Goal: Task Accomplishment & Management: Use online tool/utility

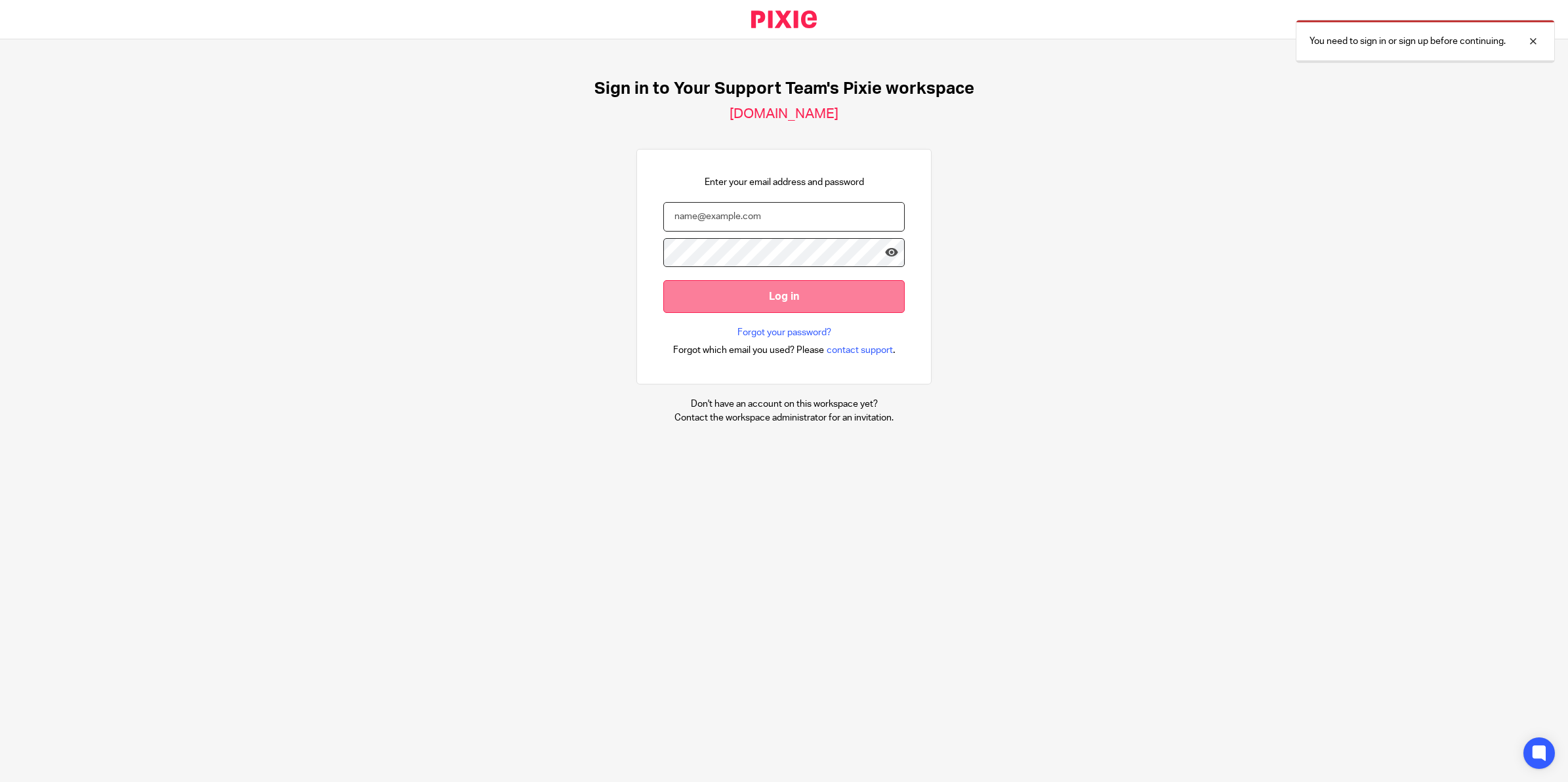
type input "terri@yoursupportteamltd.co.uk"
click at [704, 304] on input "Log in" at bounding box center [784, 296] width 241 height 32
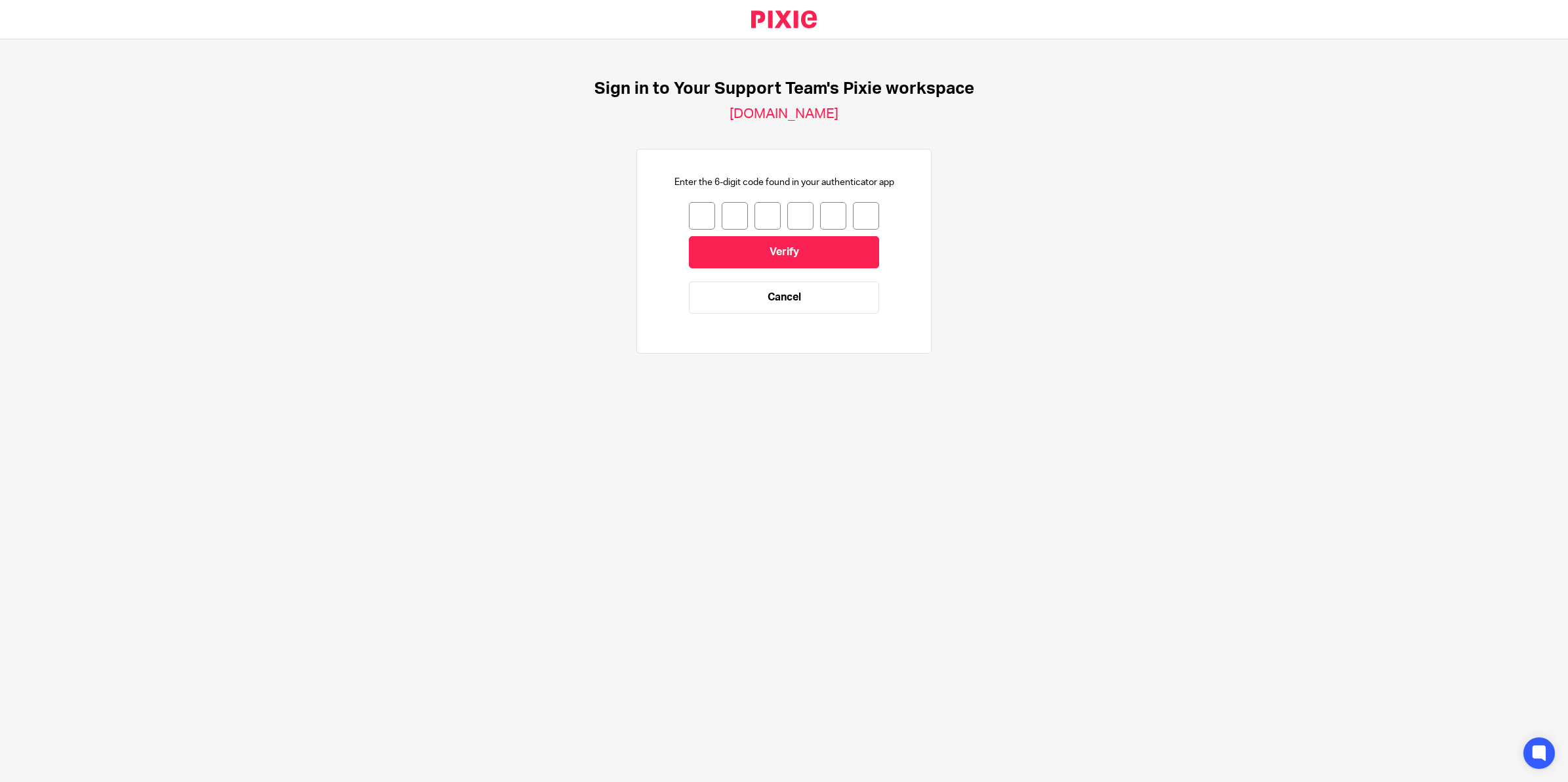
click at [689, 219] on input "number" at bounding box center [702, 216] width 26 height 28
type input "5"
type input "8"
type input "2"
type input "1"
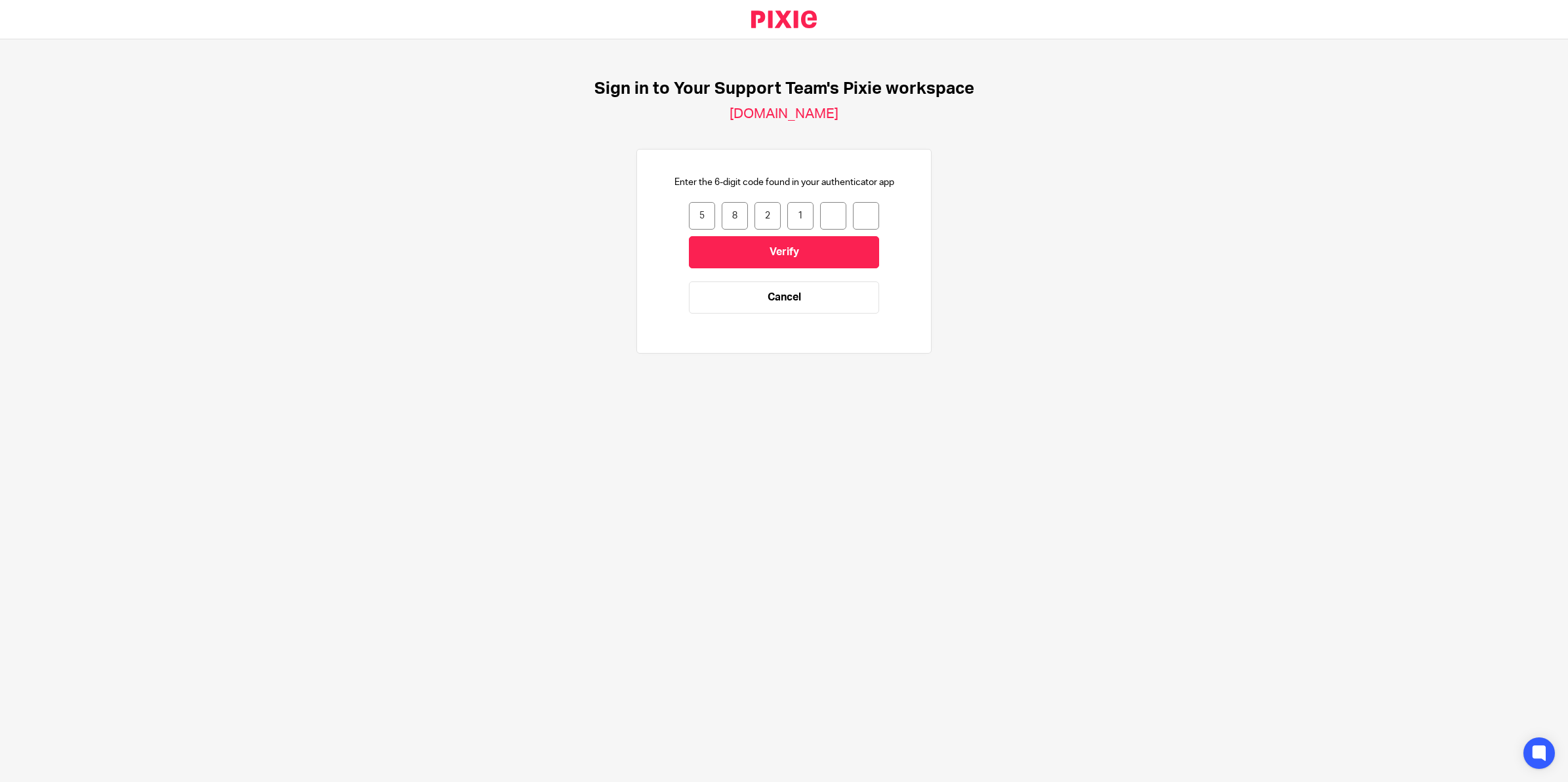
type input "8"
type input "3"
click at [772, 256] on input "Verify" at bounding box center [784, 252] width 190 height 32
click at [689, 213] on input "number" at bounding box center [702, 216] width 26 height 28
type input "3"
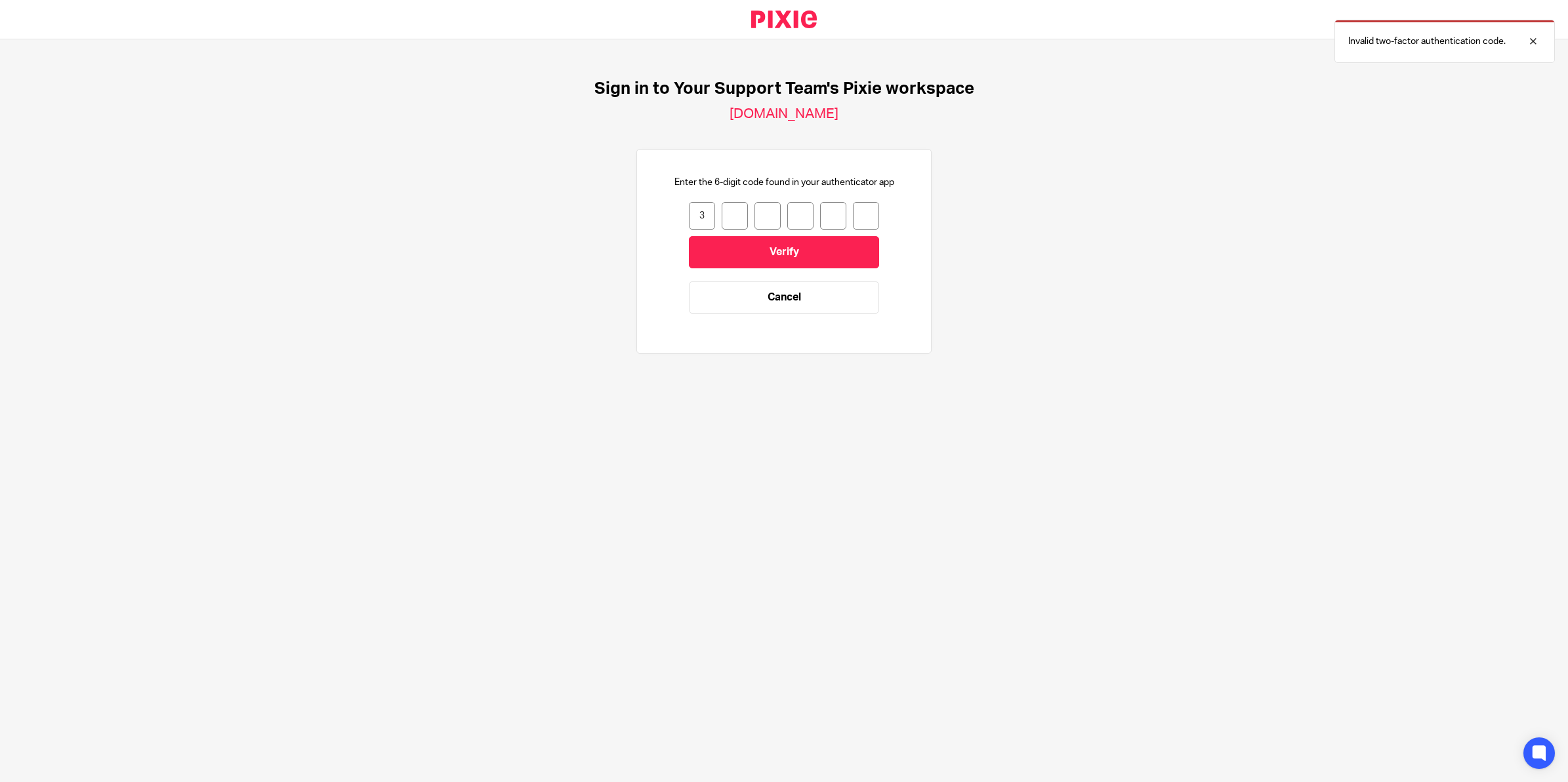
type input "3"
type input "8"
type input "2"
type input "6"
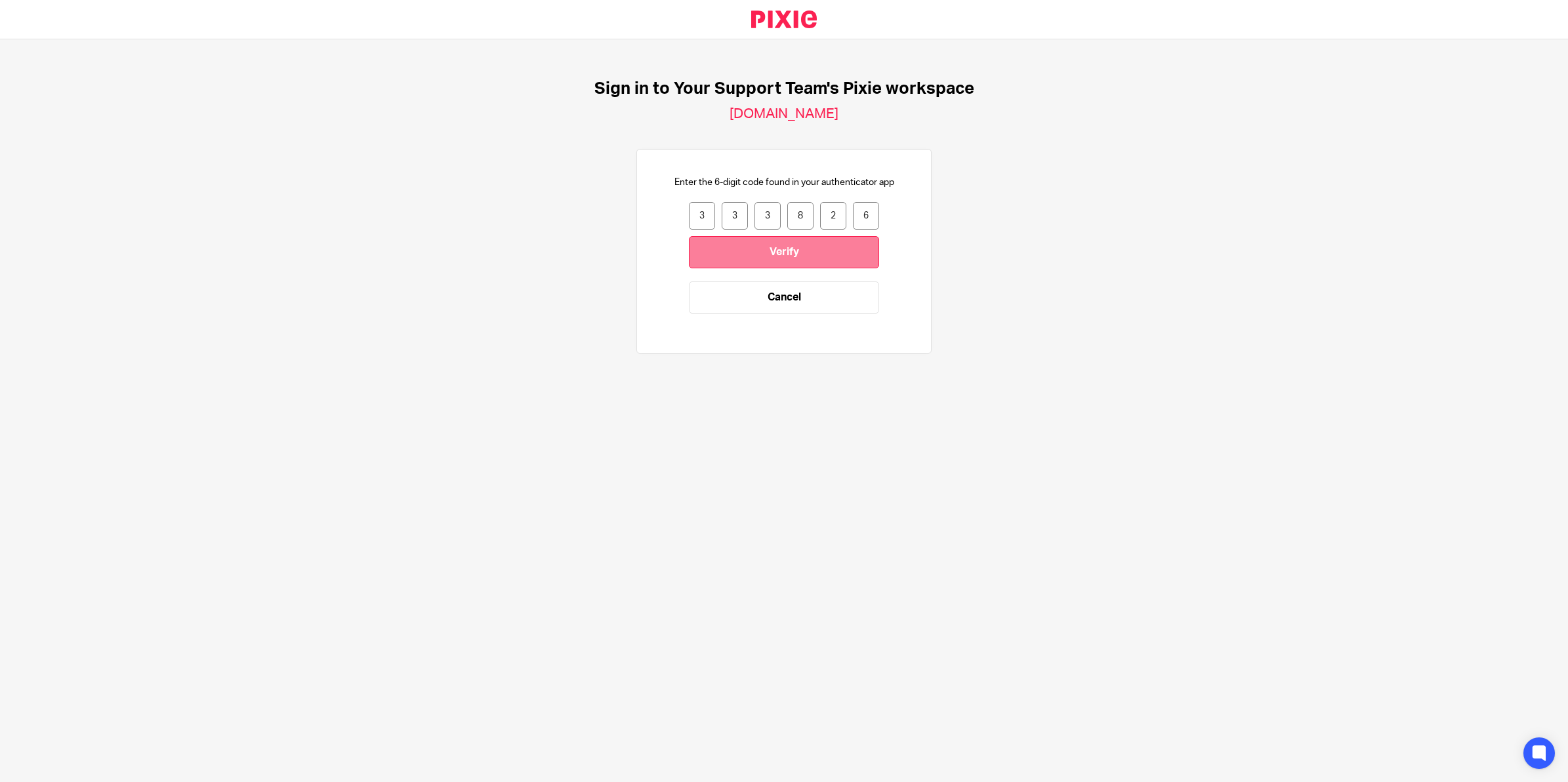
click at [800, 248] on input "Verify" at bounding box center [784, 252] width 190 height 32
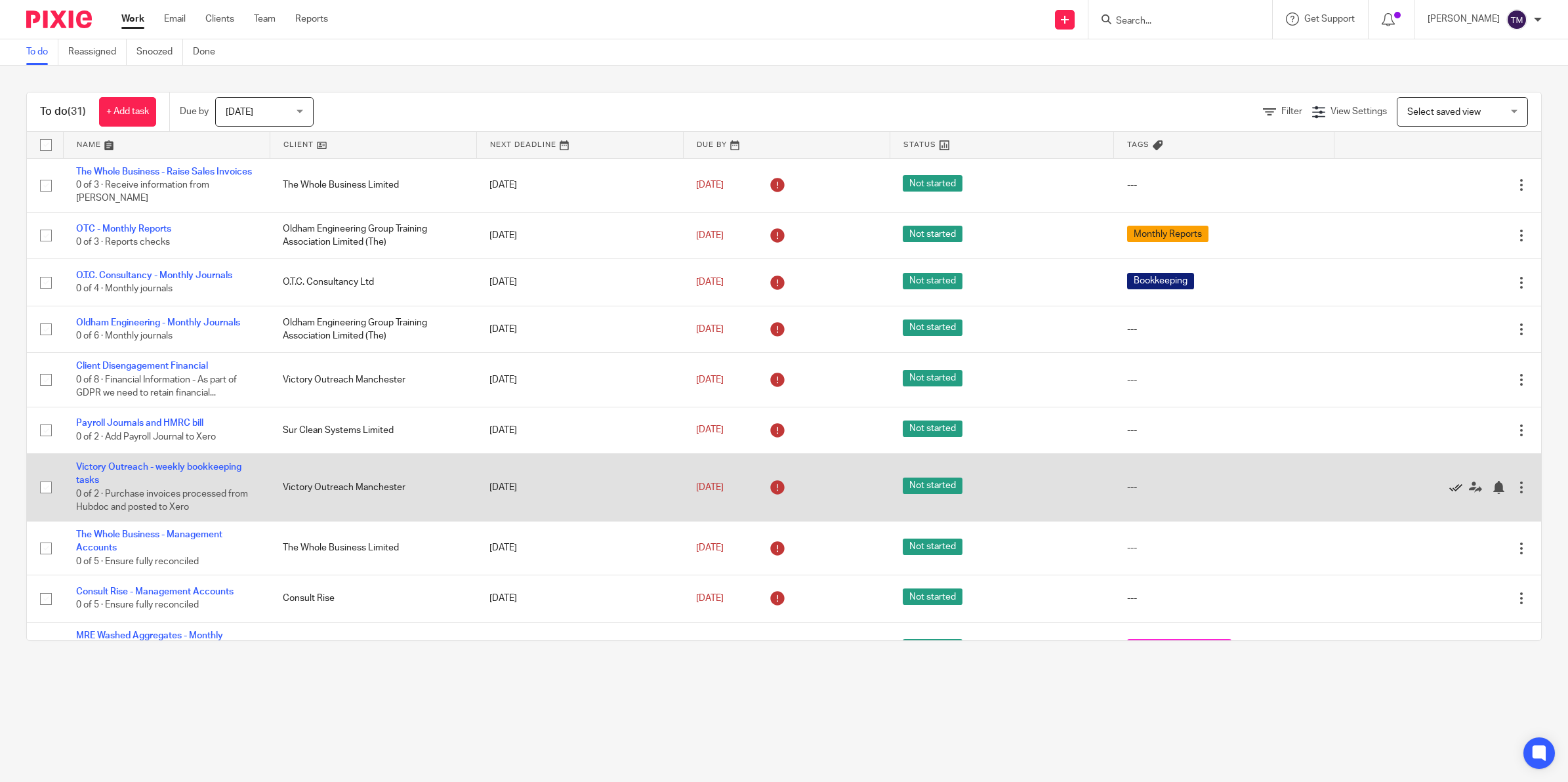
click at [1450, 483] on icon at bounding box center [1456, 488] width 13 height 13
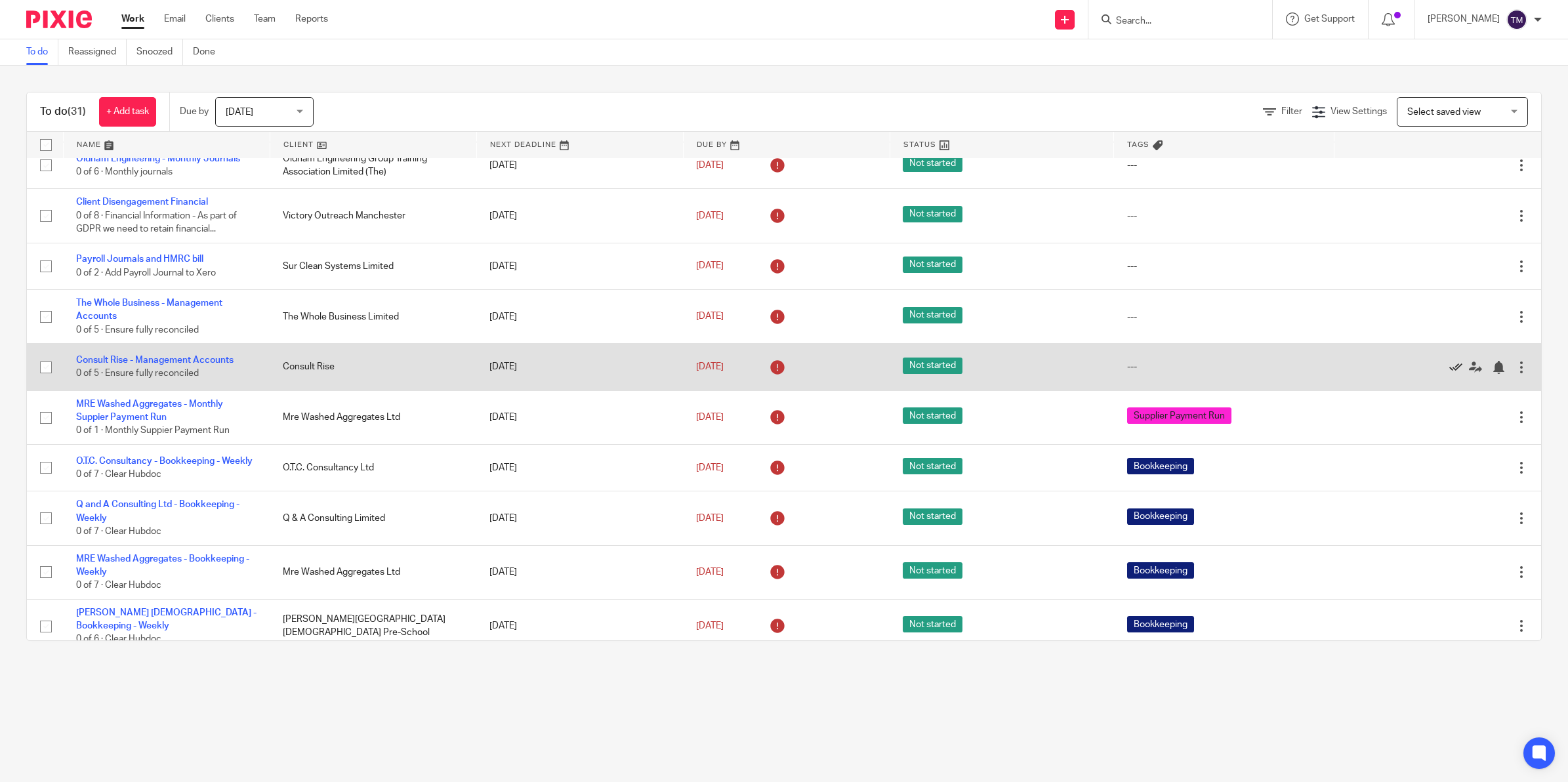
scroll to position [246, 0]
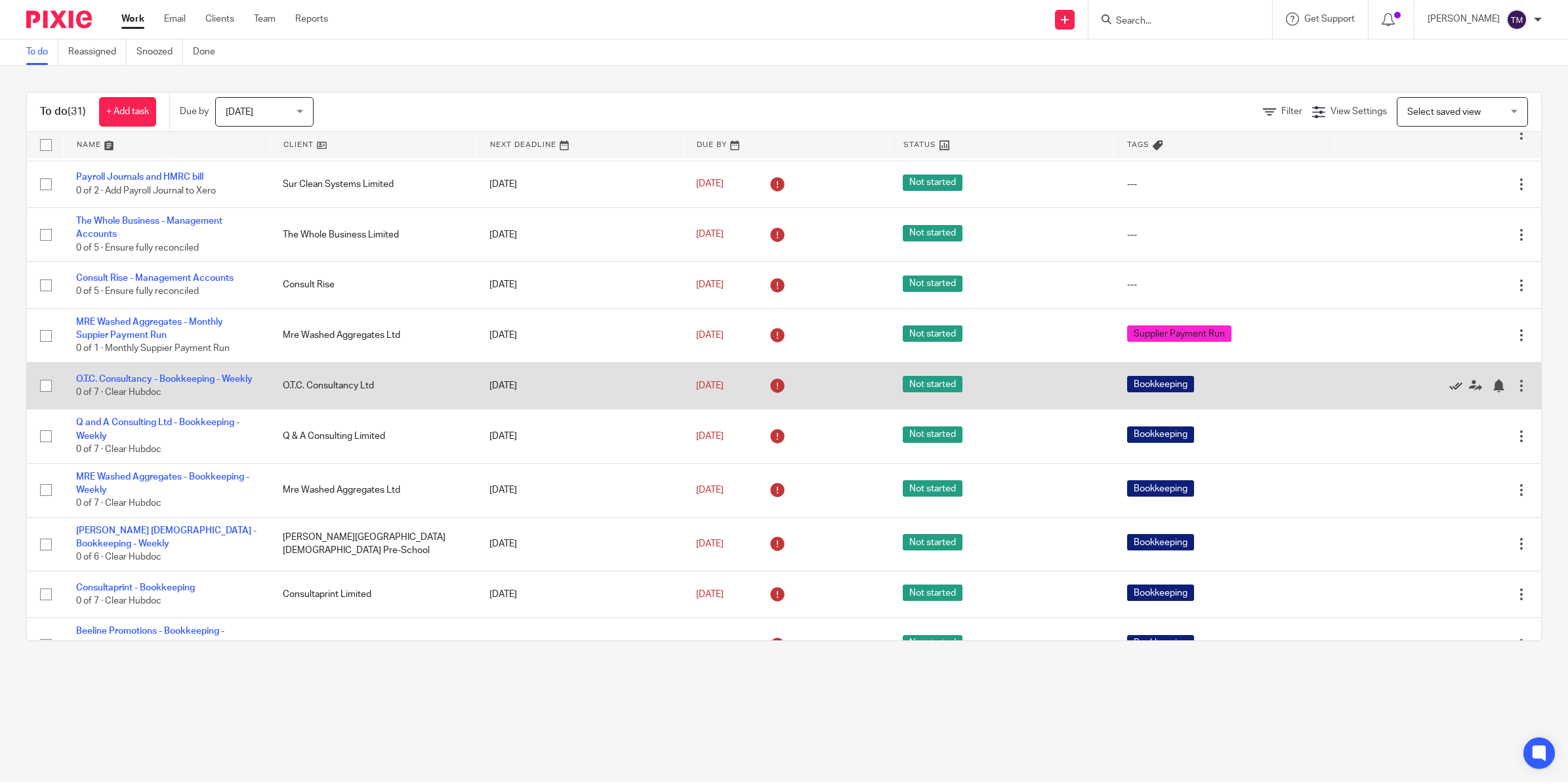
click at [1450, 387] on icon at bounding box center [1456, 386] width 13 height 13
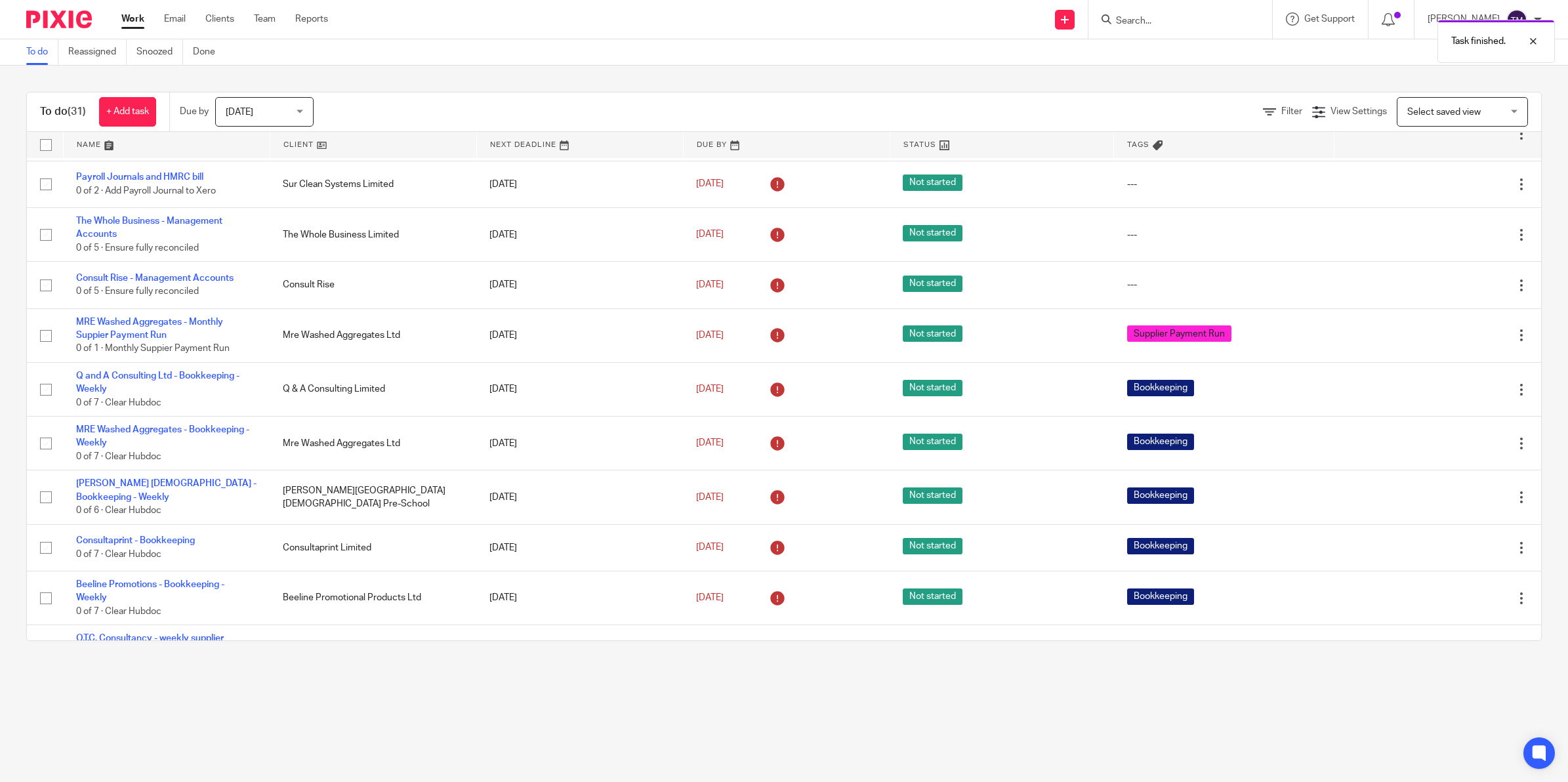
click at [1450, 387] on icon at bounding box center [1456, 390] width 13 height 13
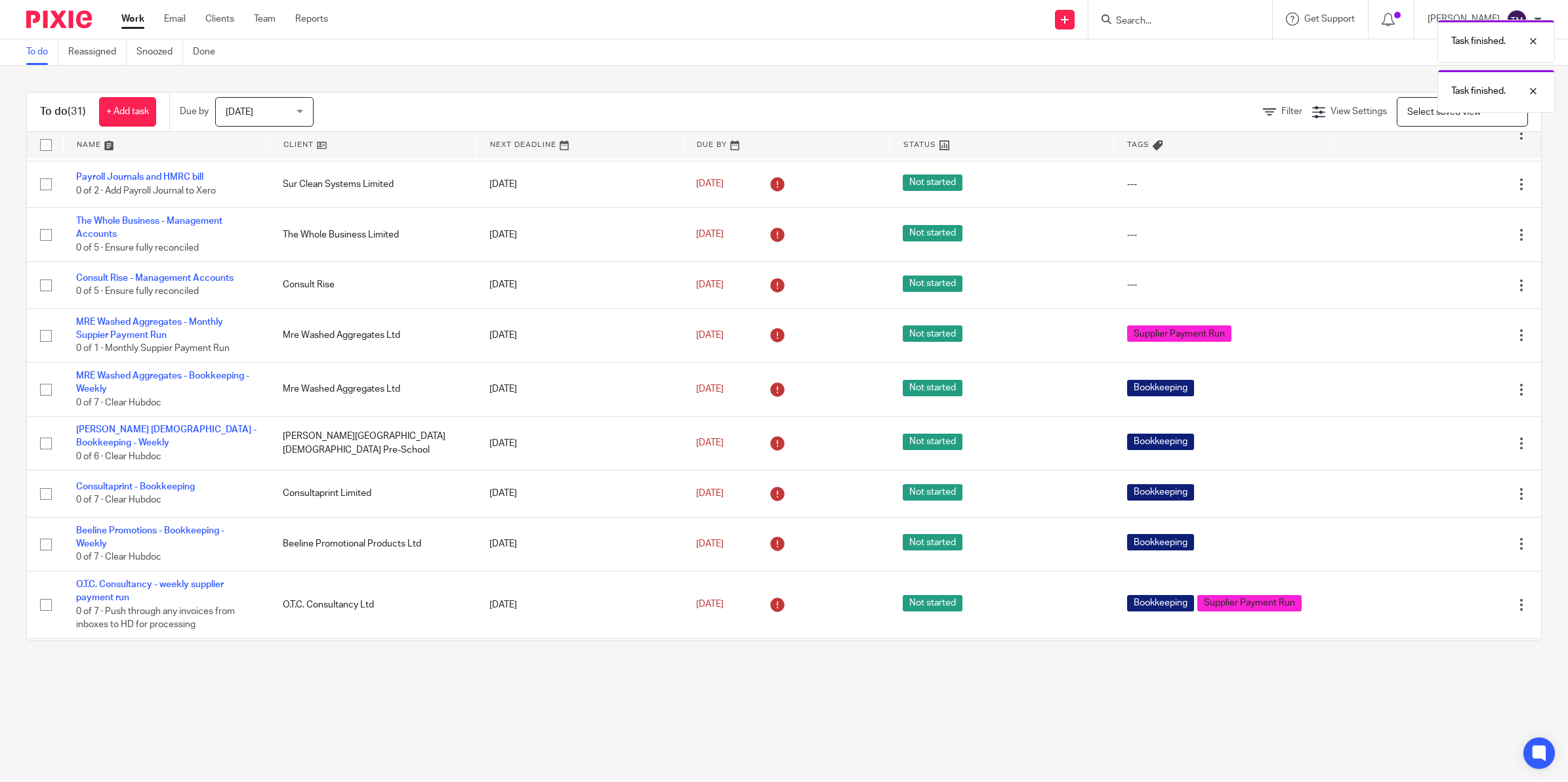
click at [1450, 387] on icon at bounding box center [1456, 390] width 13 height 13
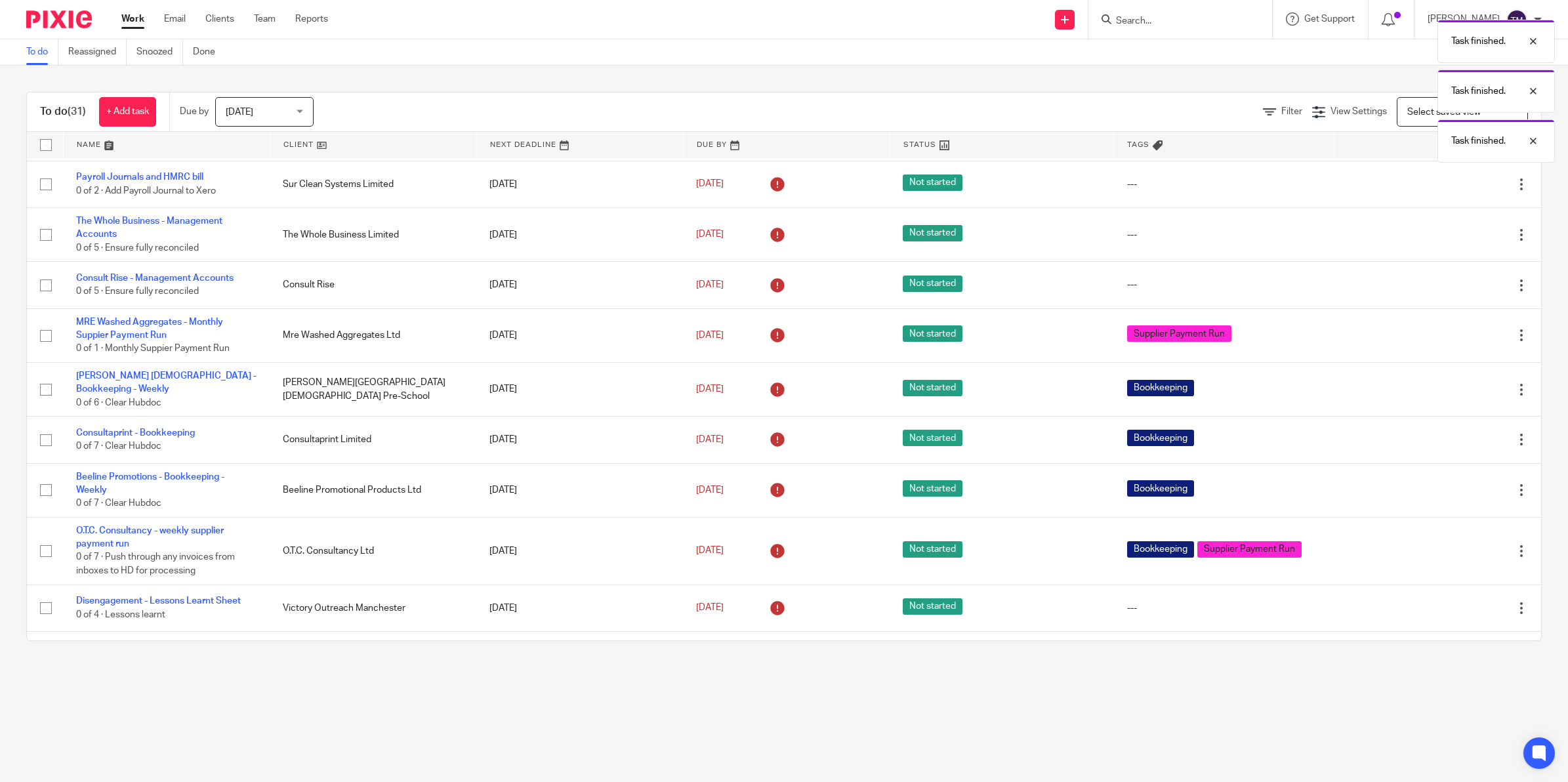
click at [1450, 387] on icon at bounding box center [1456, 390] width 13 height 13
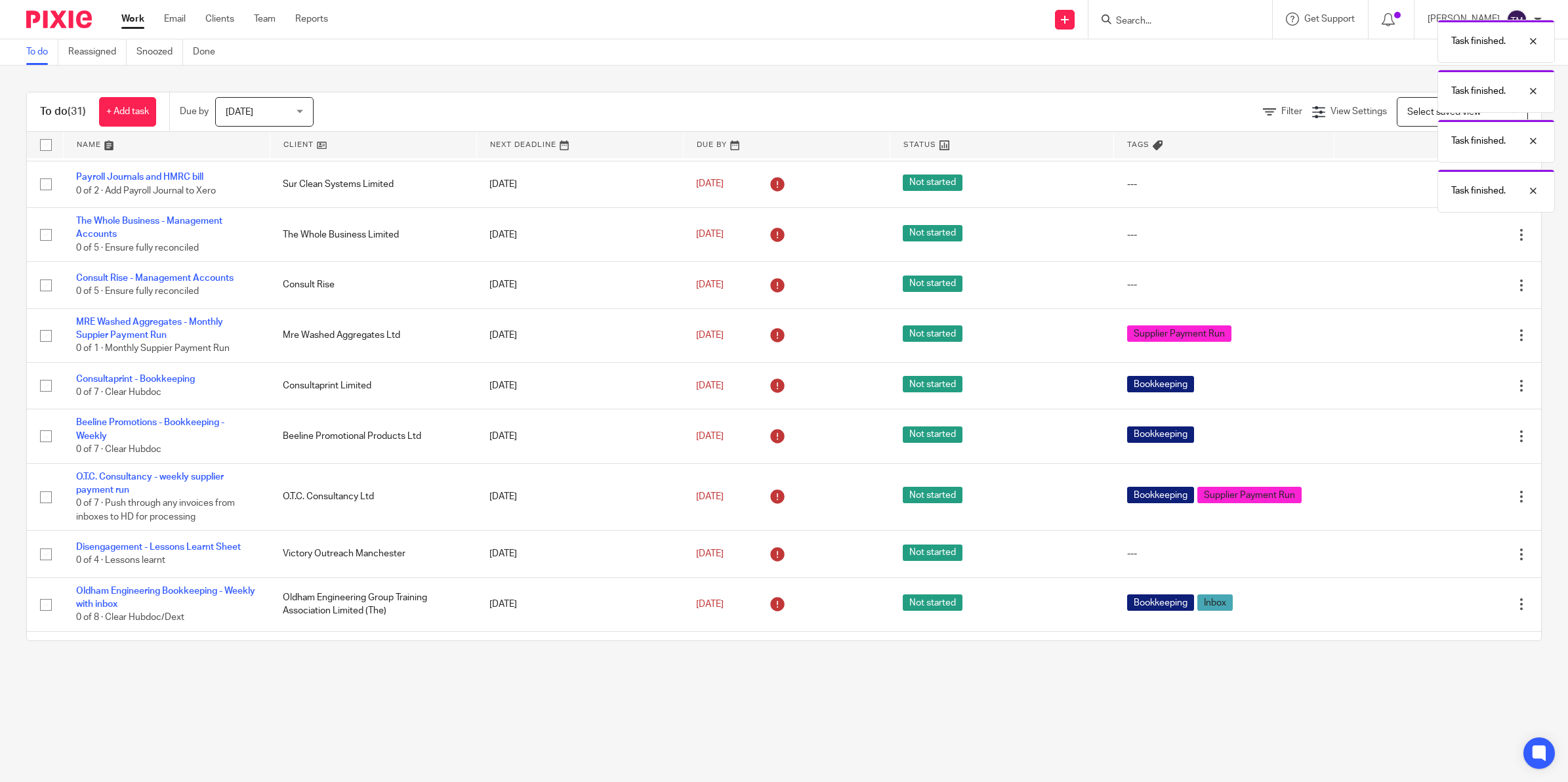
click at [1450, 387] on icon at bounding box center [1456, 386] width 13 height 13
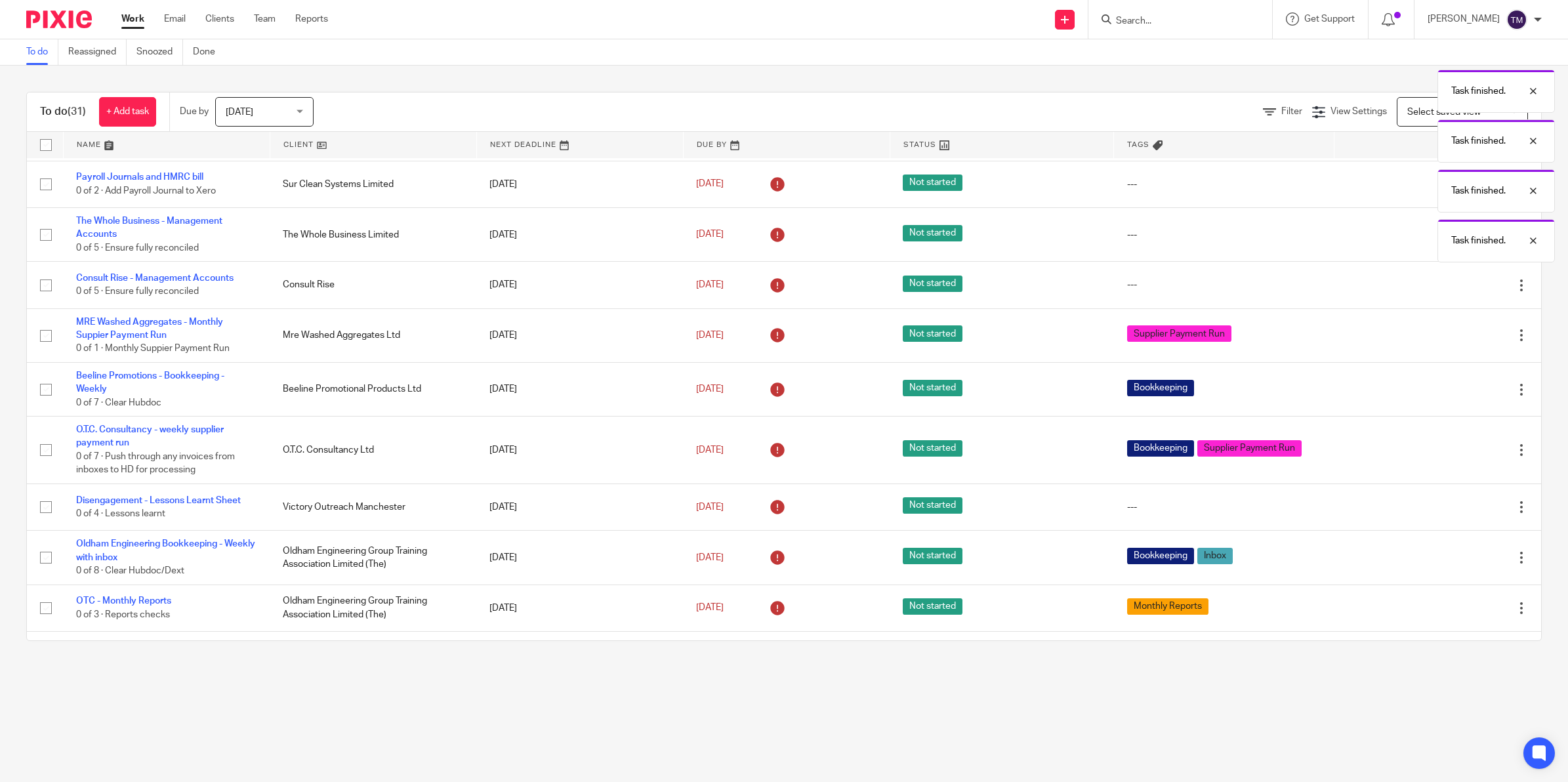
click at [1450, 387] on icon at bounding box center [1456, 390] width 13 height 13
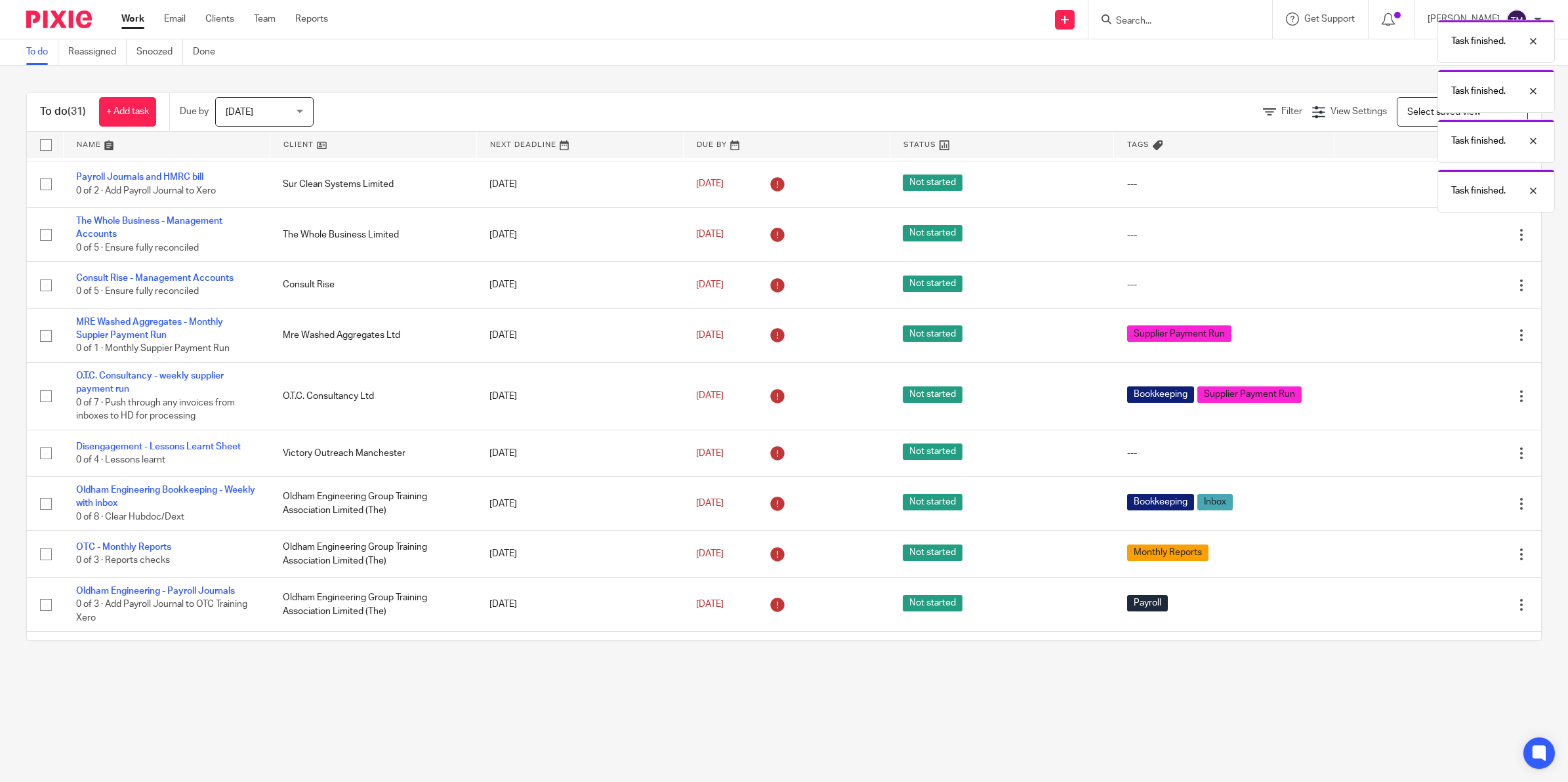
click at [1420, 387] on div "Edit task Delete" at bounding box center [1438, 396] width 180 height 33
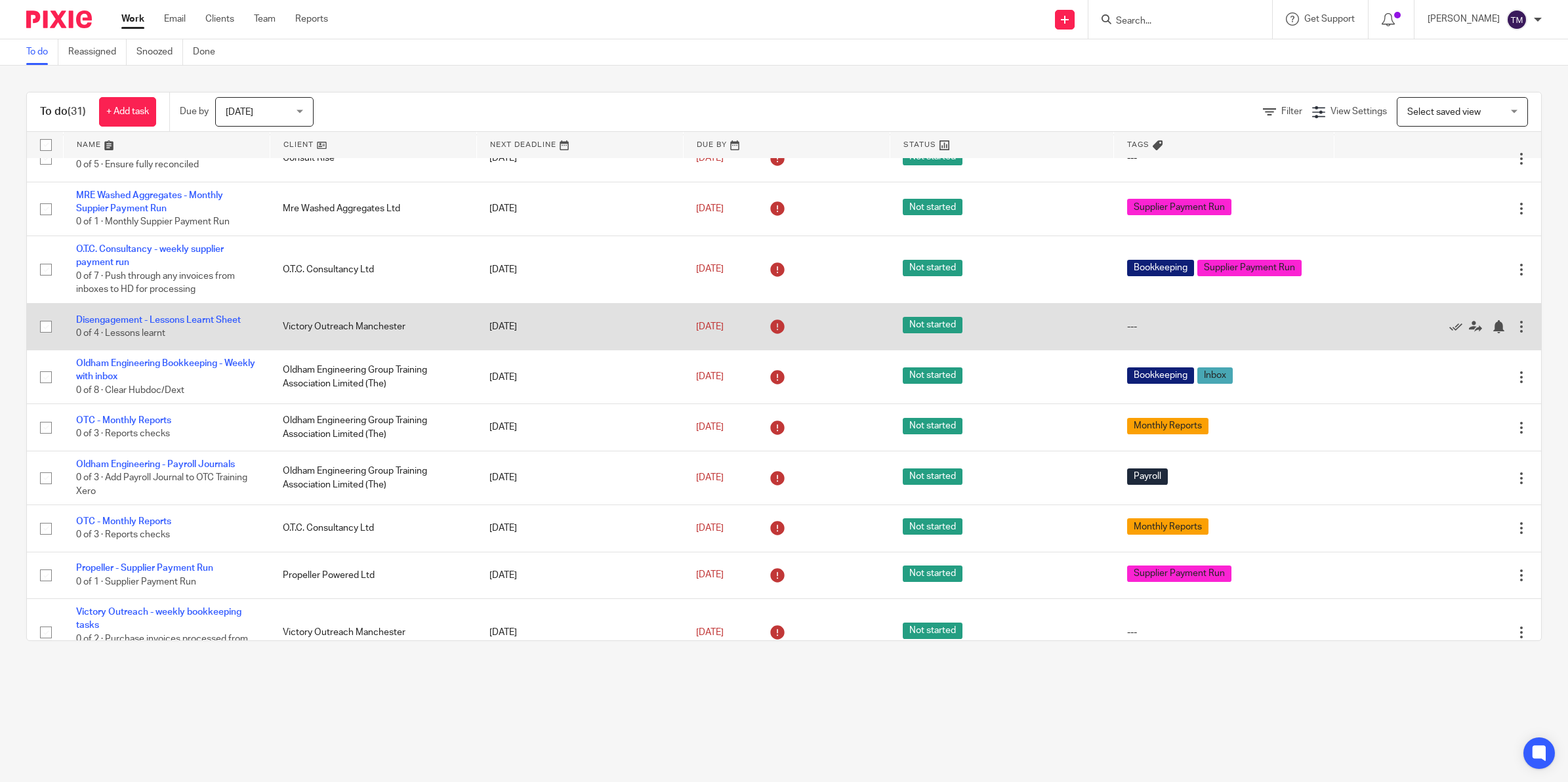
scroll to position [410, 0]
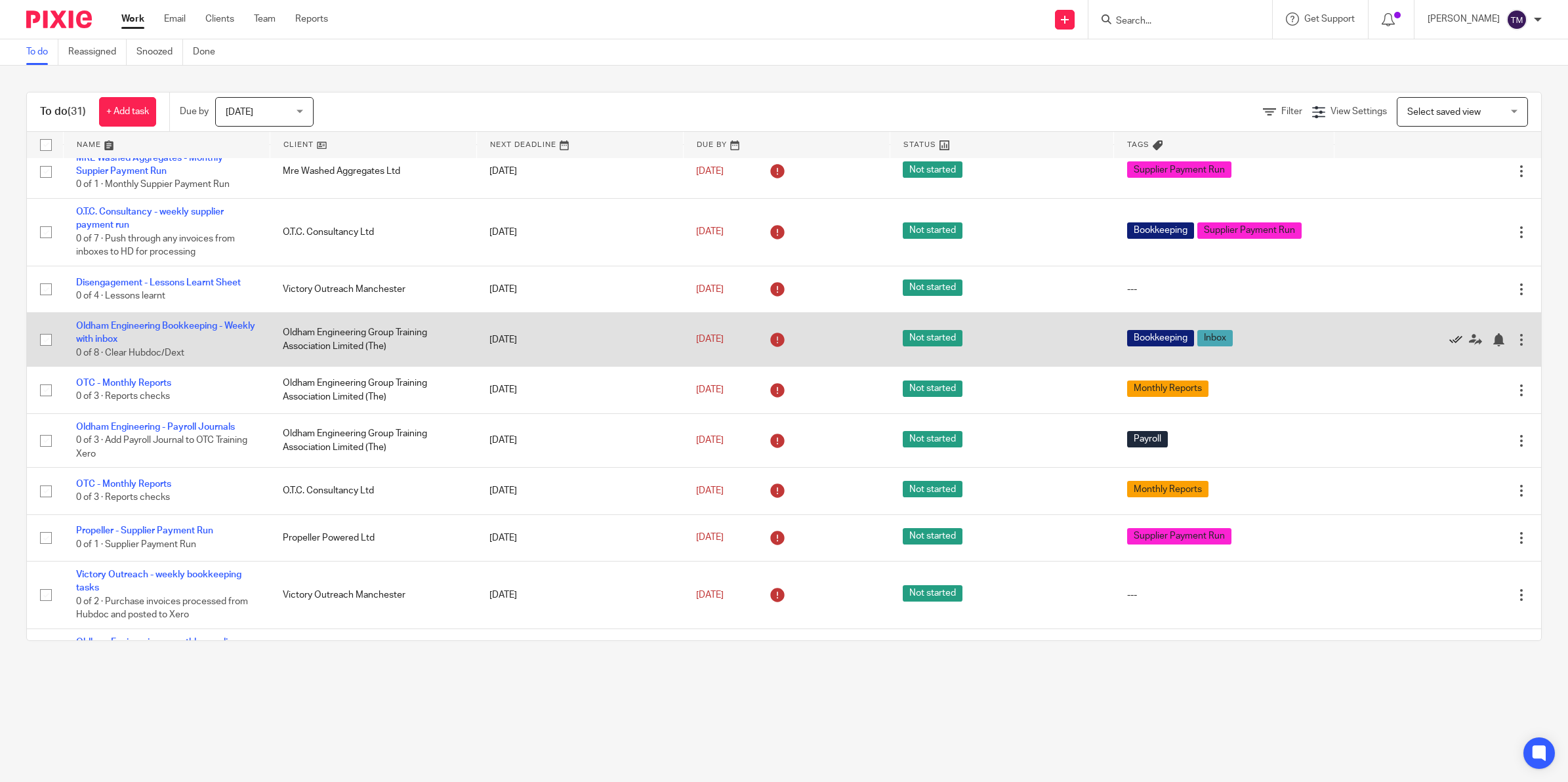
click at [1450, 339] on icon at bounding box center [1456, 340] width 13 height 13
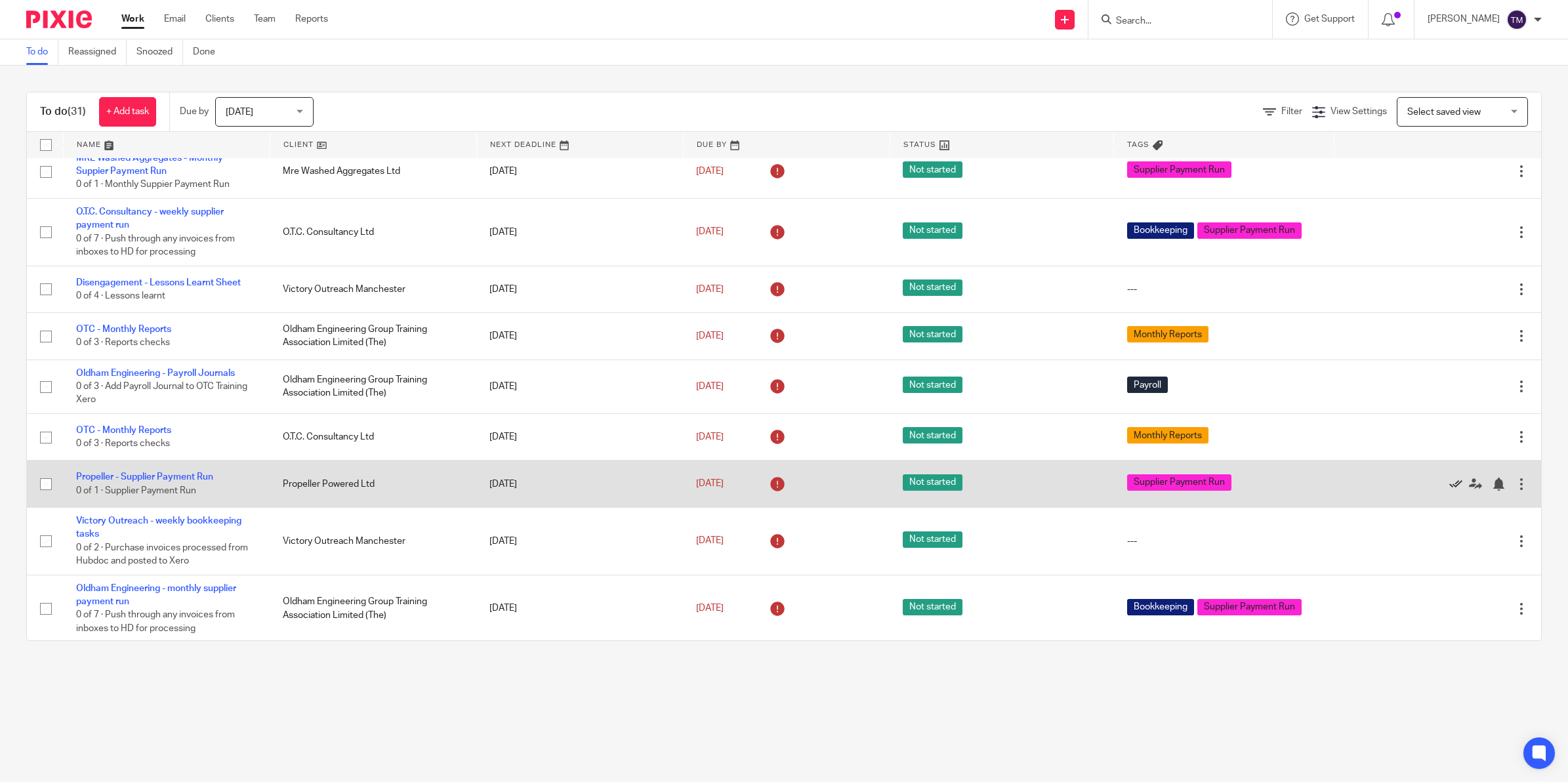
click at [1450, 481] on icon at bounding box center [1456, 484] width 13 height 13
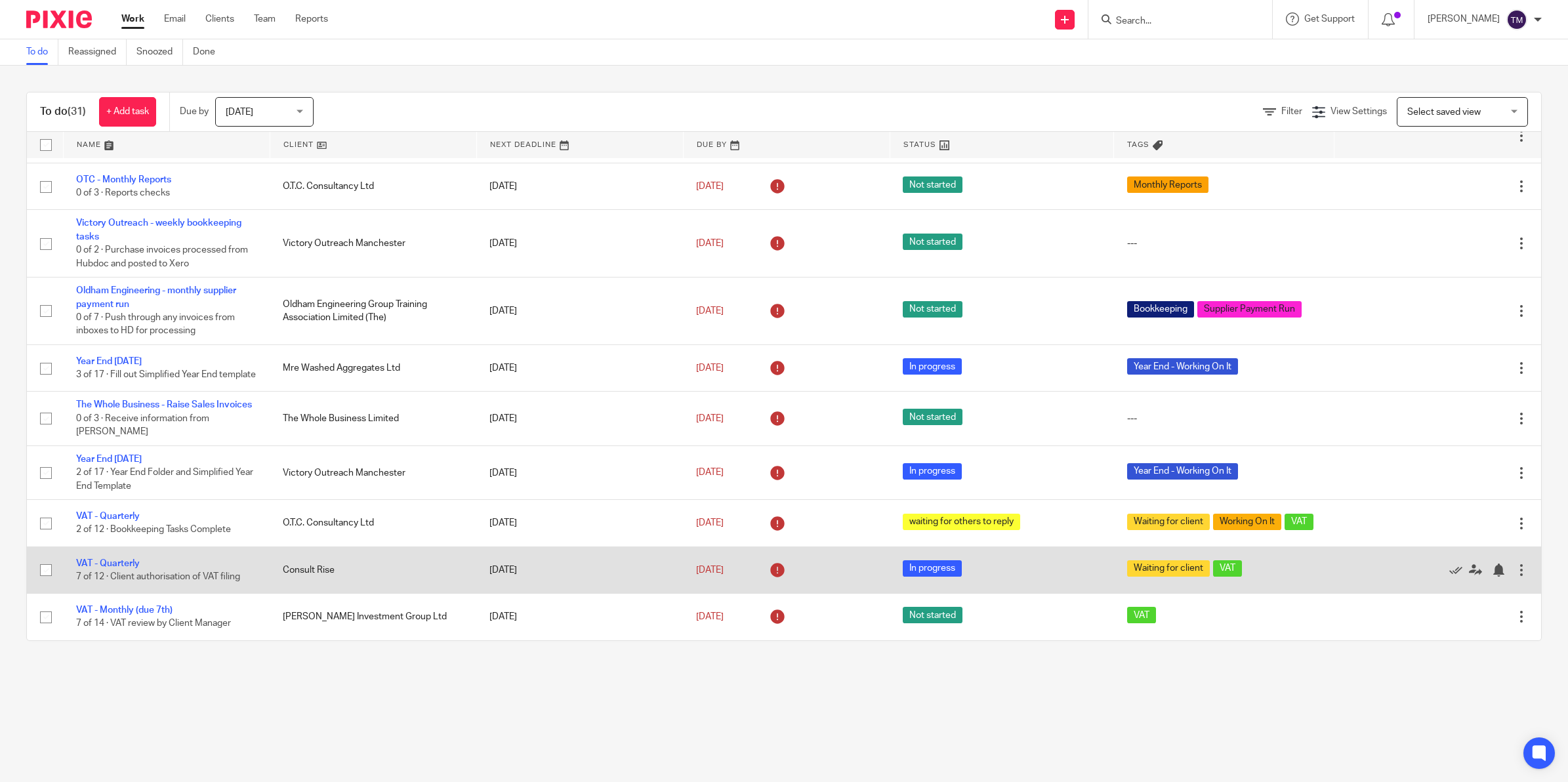
scroll to position [674, 0]
click at [105, 563] on link "VAT - Quarterly" at bounding box center [108, 563] width 64 height 9
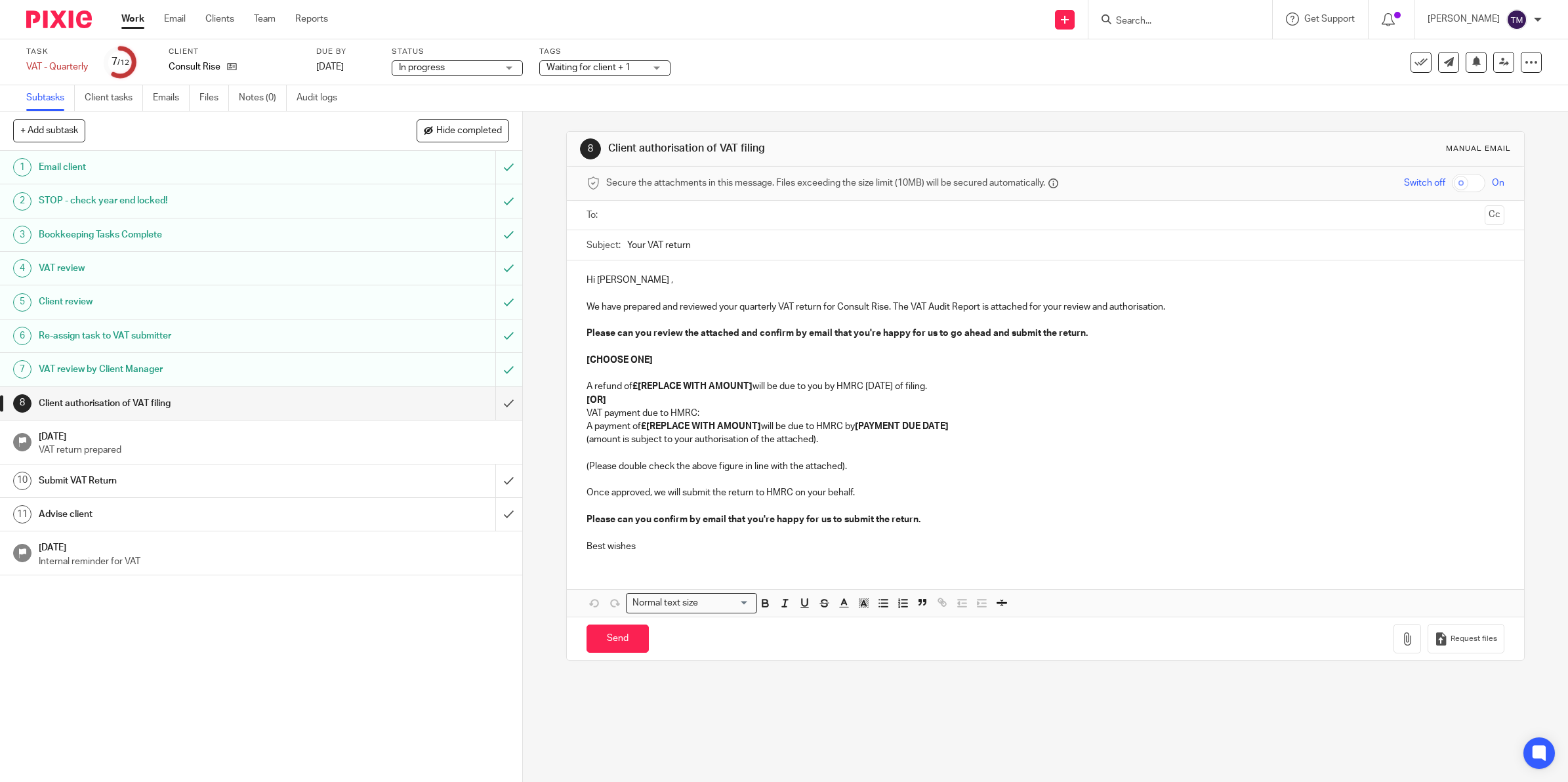
click at [643, 211] on input "text" at bounding box center [1045, 215] width 868 height 15
click at [648, 387] on strong "£[REPLACE WITH AMOUNT]" at bounding box center [692, 390] width 120 height 9
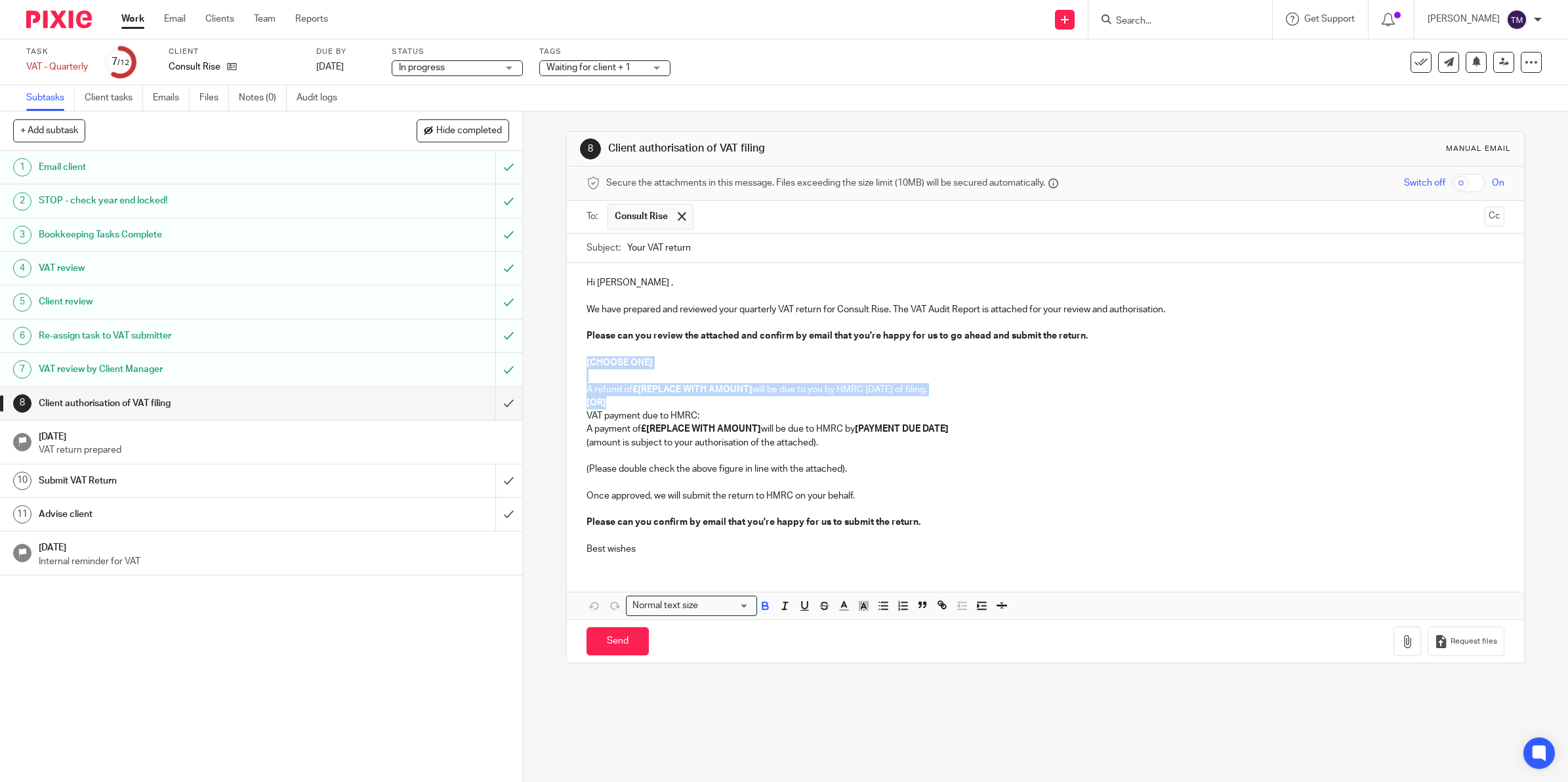
drag, startPoint x: 611, startPoint y: 403, endPoint x: 582, endPoint y: 365, distance: 47.8
click at [582, 365] on div "Hi Victoria , We have prepared and reviewed your quarterly VAT return for Consu…" at bounding box center [1045, 414] width 957 height 302
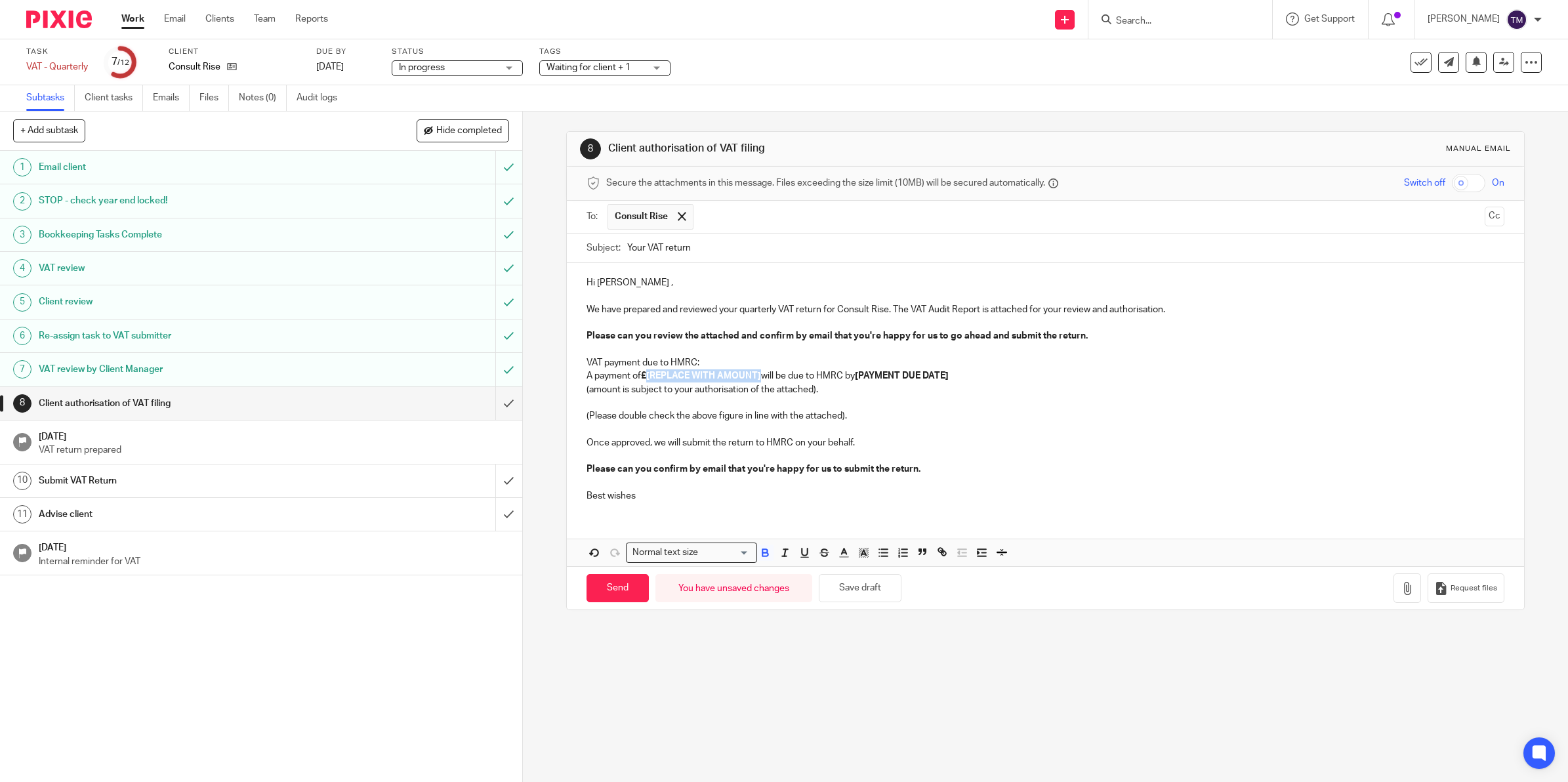
drag, startPoint x: 644, startPoint y: 378, endPoint x: 758, endPoint y: 379, distance: 114.0
click at [758, 379] on strong "£[REPLACE WITH AMOUNT]" at bounding box center [701, 376] width 120 height 9
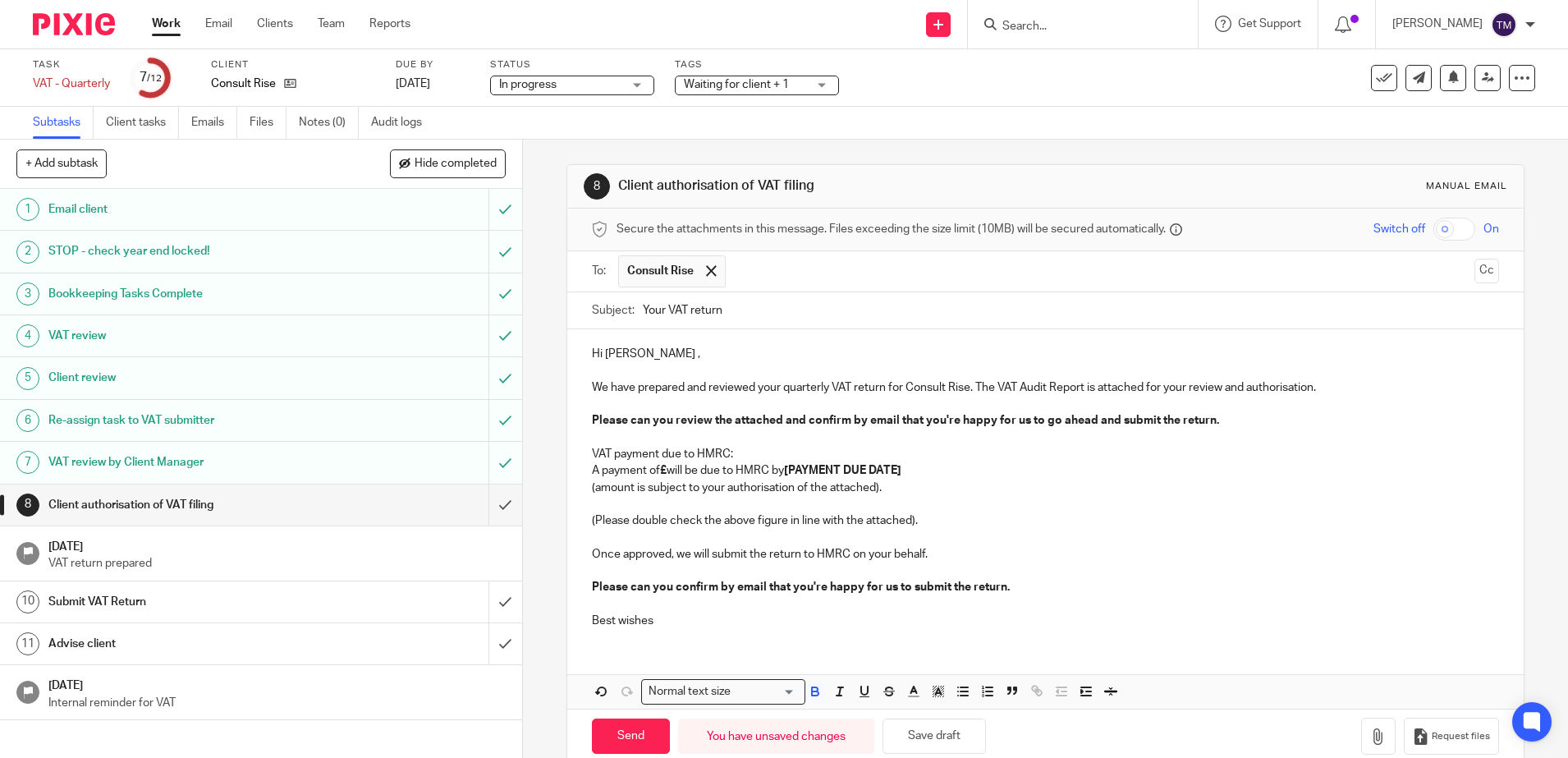
click at [663, 470] on p "A payment of £ will be due to HMRC by [PAYMENT DUE DATE]" at bounding box center [1045, 470] width 907 height 16
drag, startPoint x: 952, startPoint y: 477, endPoint x: 829, endPoint y: 477, distance: 123.0
click at [829, 477] on p "A payment of £5588.58 will be due to HMRC by [PAYMENT DUE DATE]" at bounding box center [1045, 470] width 907 height 16
click at [656, 639] on div "Hi Victoria , We have prepared and reviewed your quarterly VAT return for Consu…" at bounding box center [1046, 485] width 957 height 312
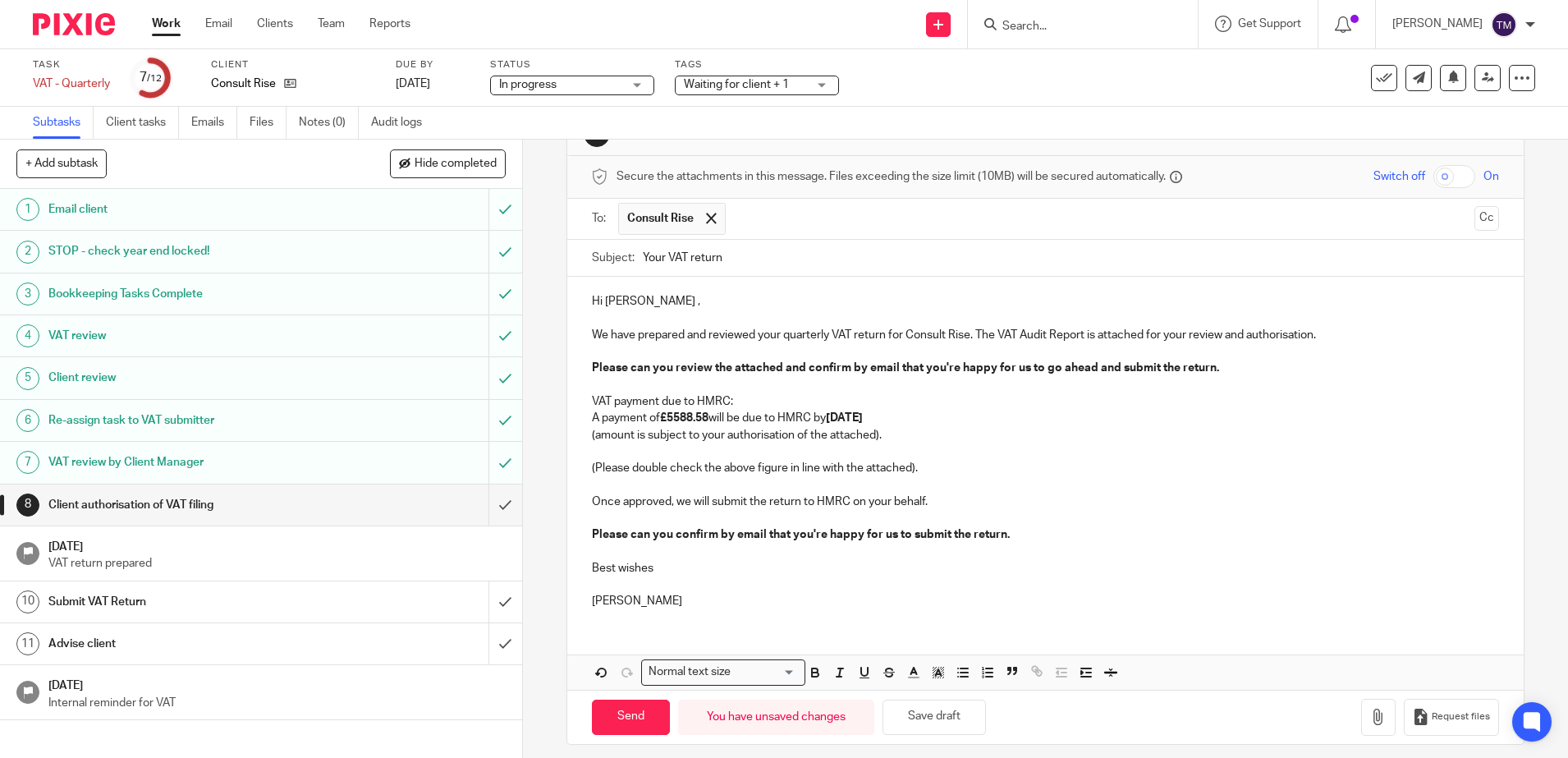
scroll to position [64, 0]
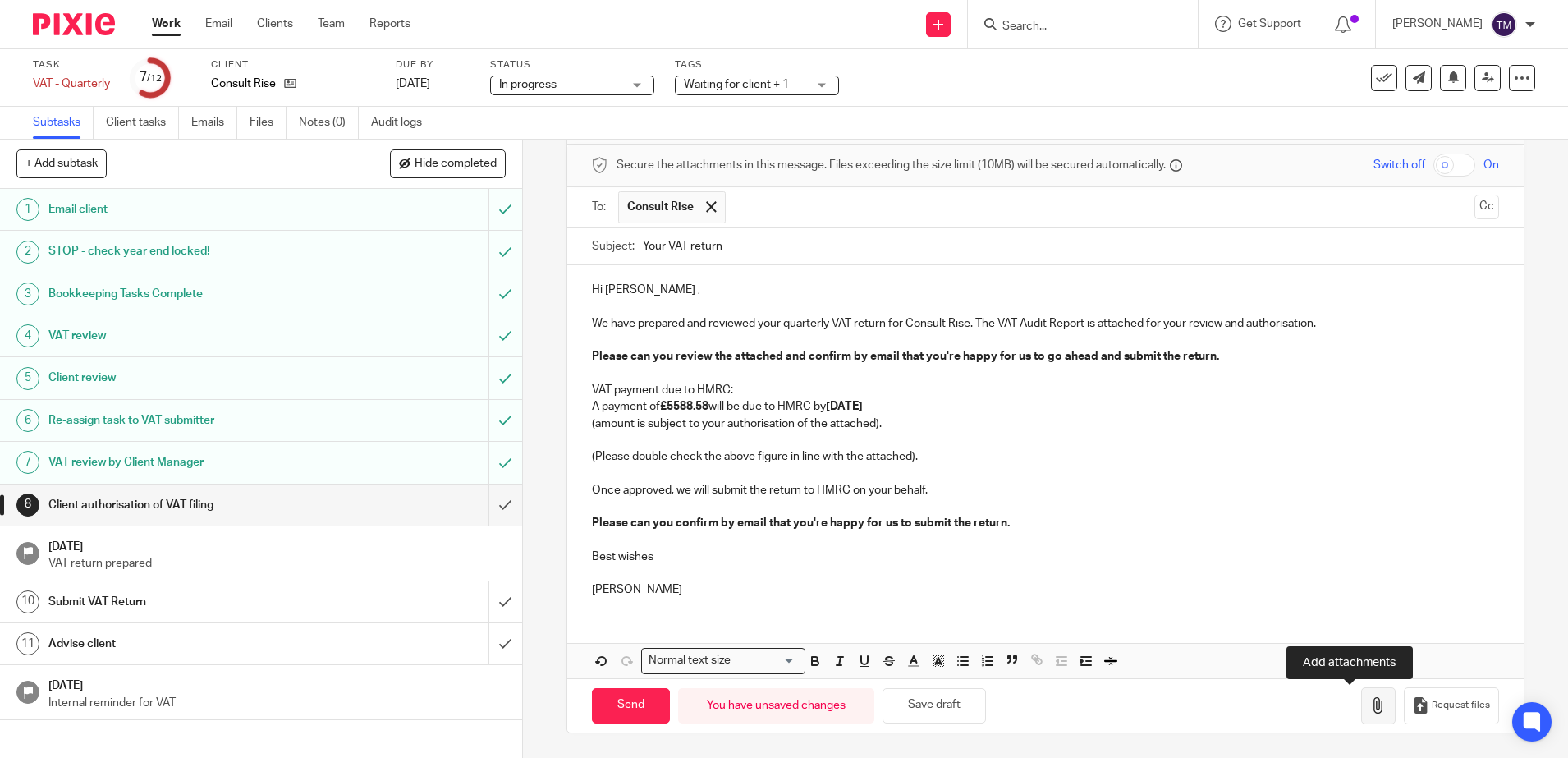
click at [1371, 704] on icon "button" at bounding box center [1379, 705] width 16 height 16
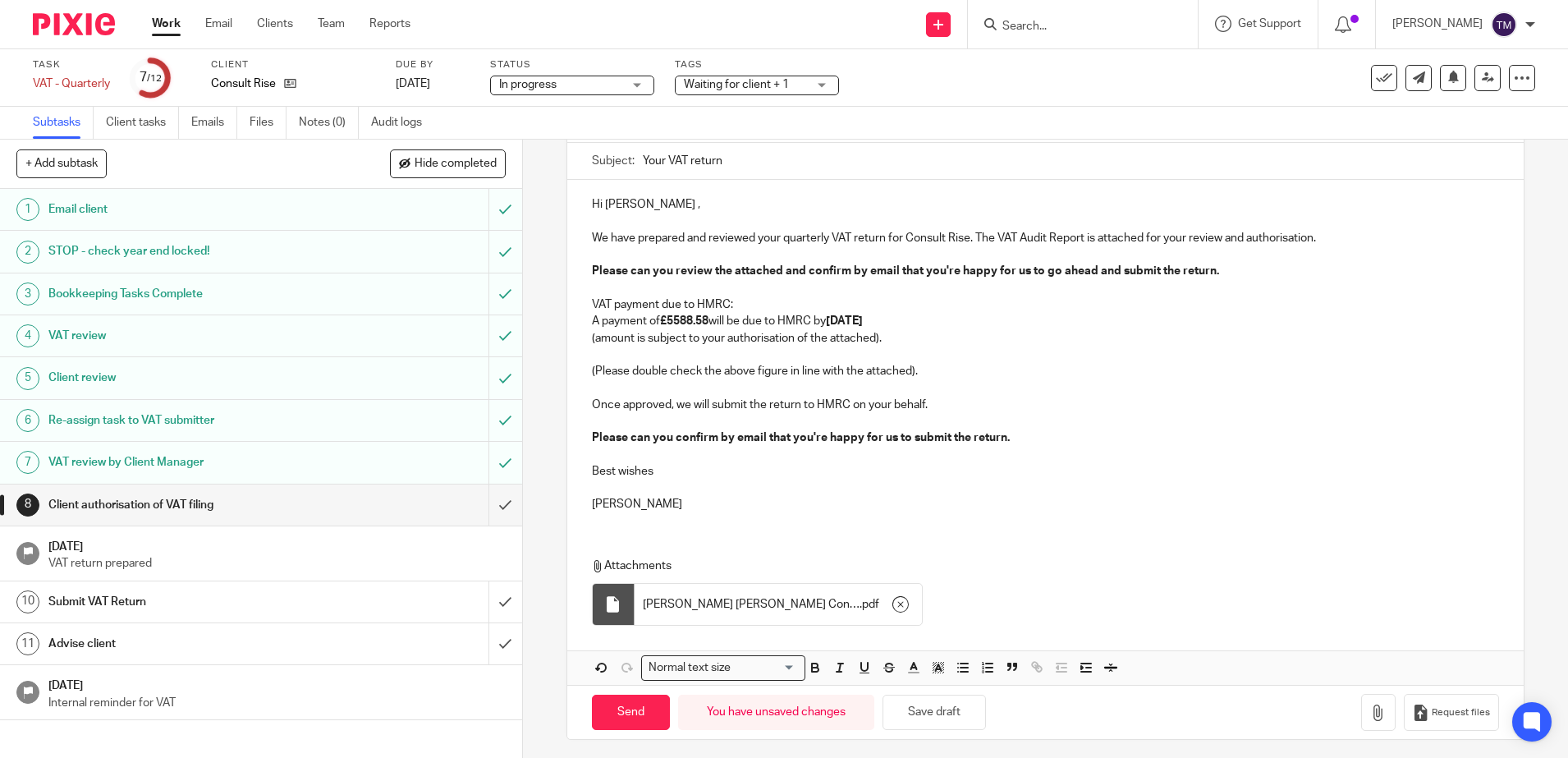
scroll to position [157, 0]
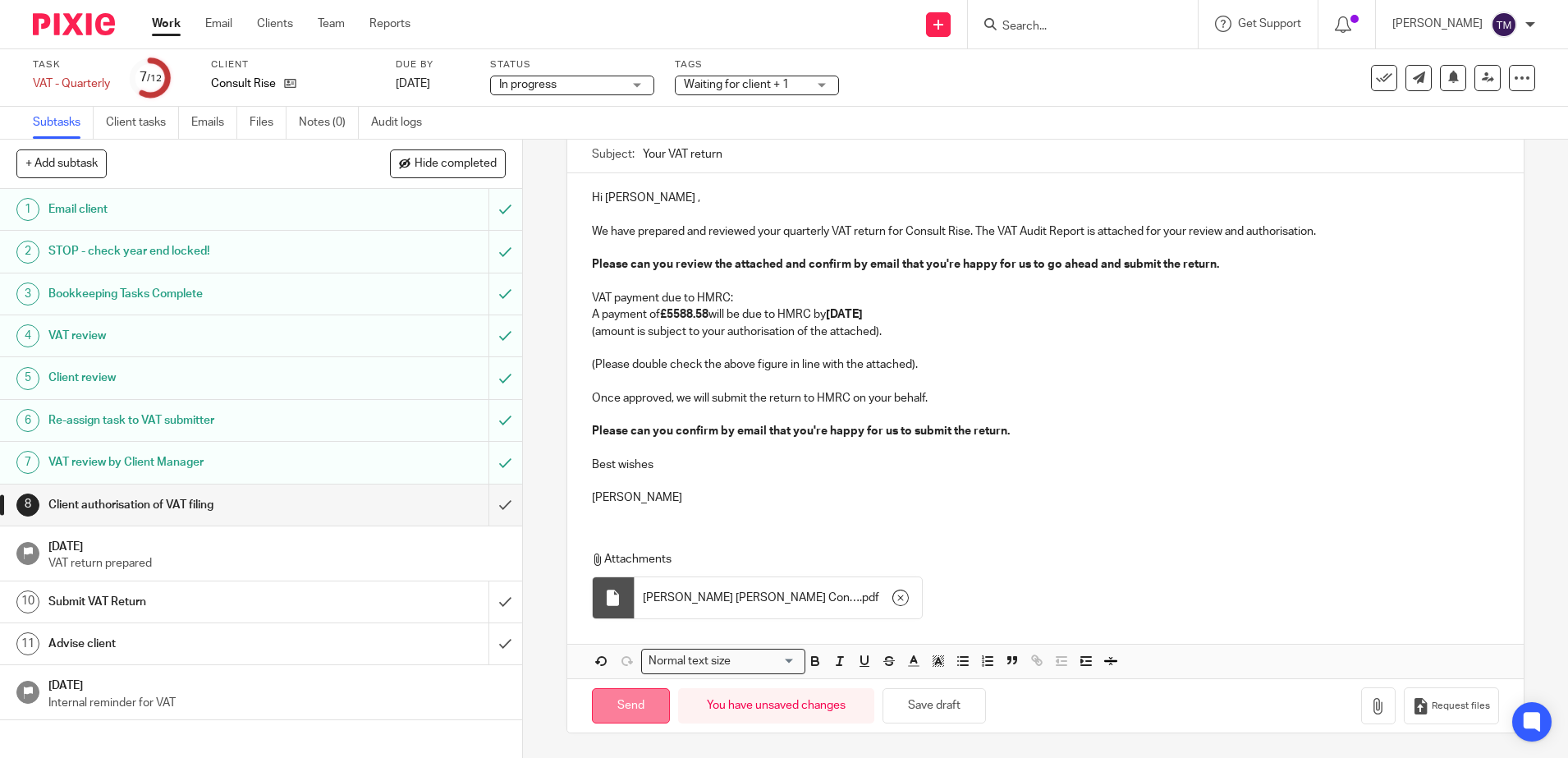
click at [613, 706] on input "Send" at bounding box center [631, 705] width 78 height 35
type input "Sent"
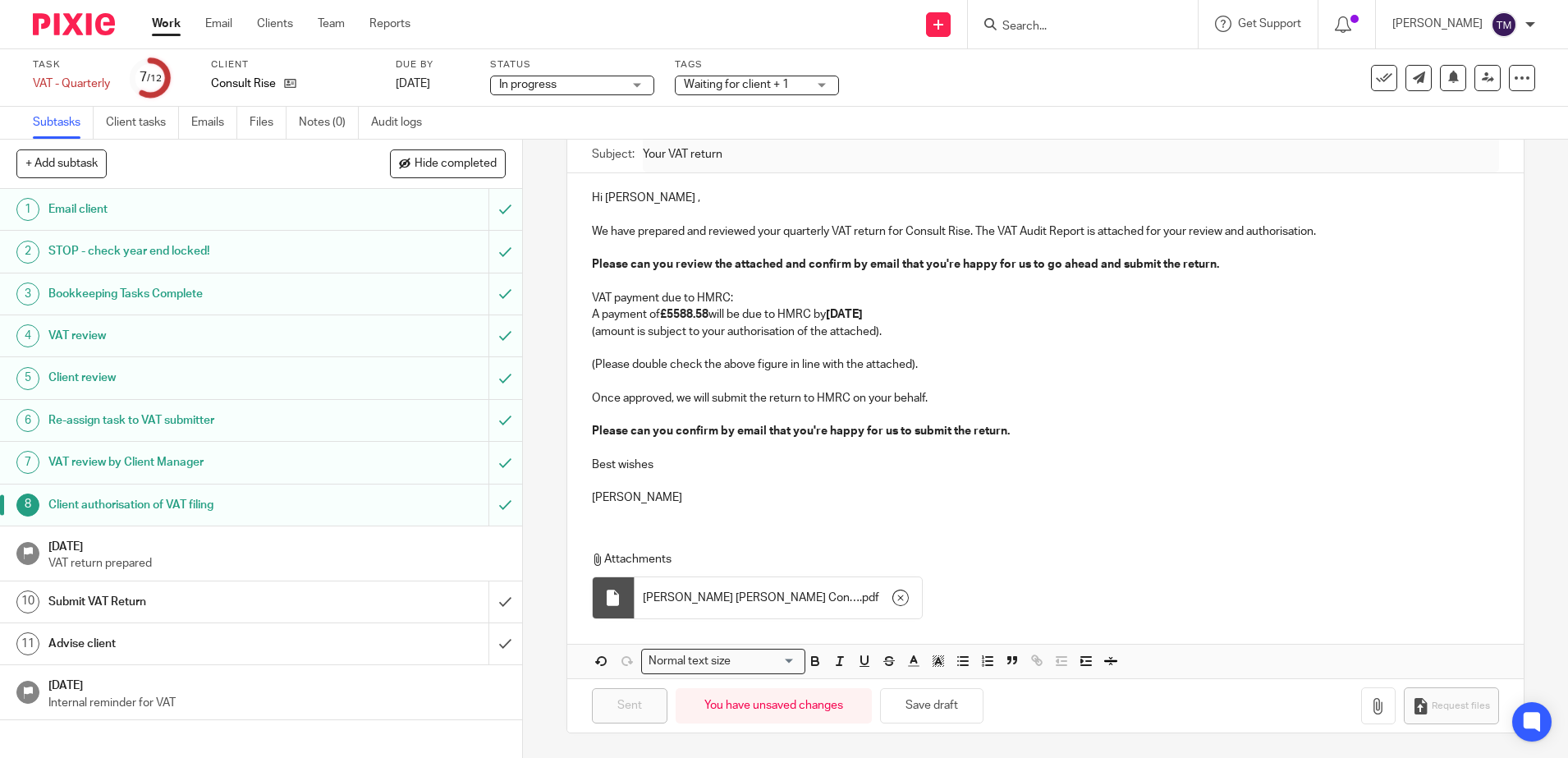
click at [170, 22] on link "Work" at bounding box center [166, 24] width 29 height 16
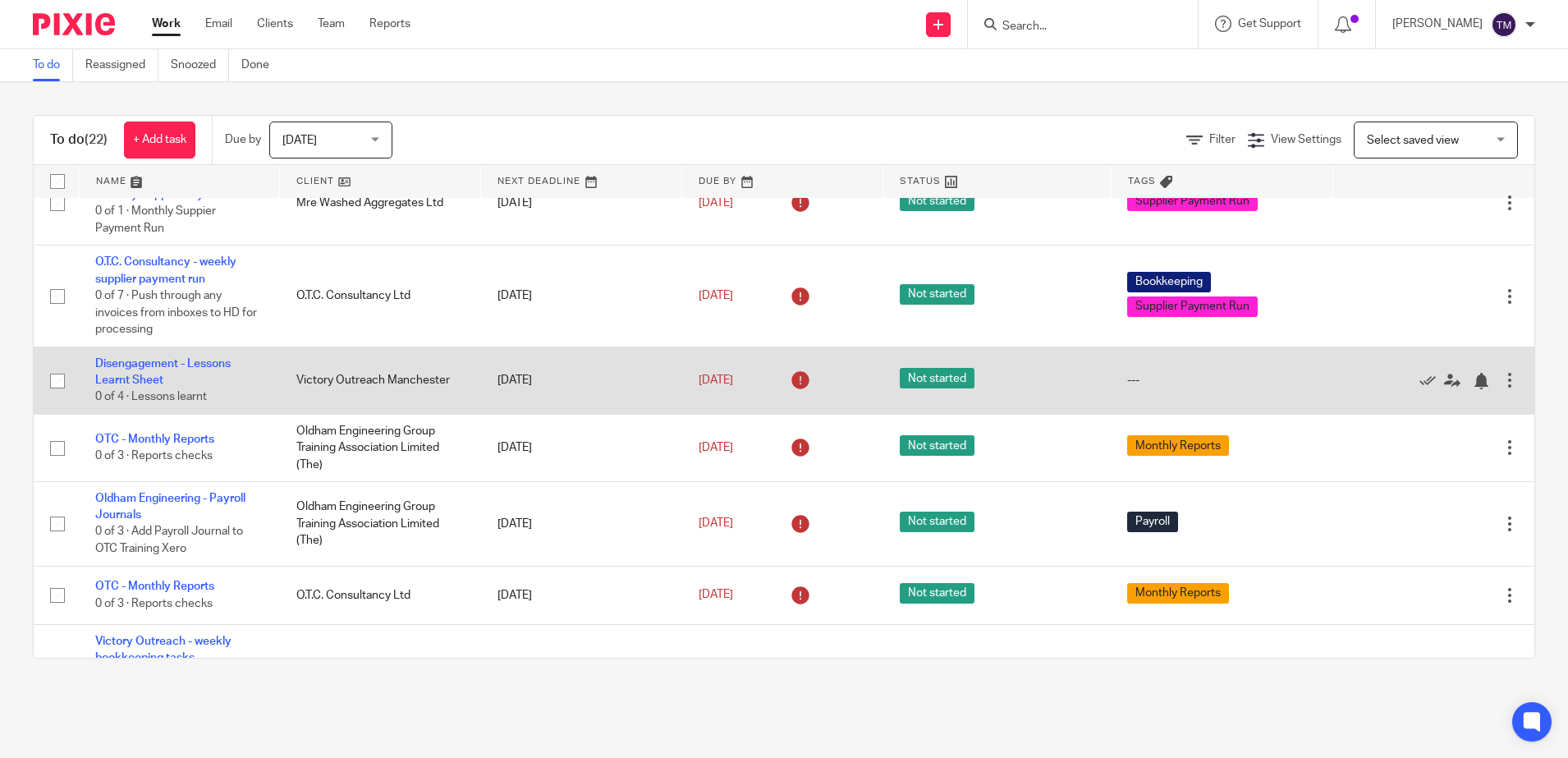
scroll to position [509, 0]
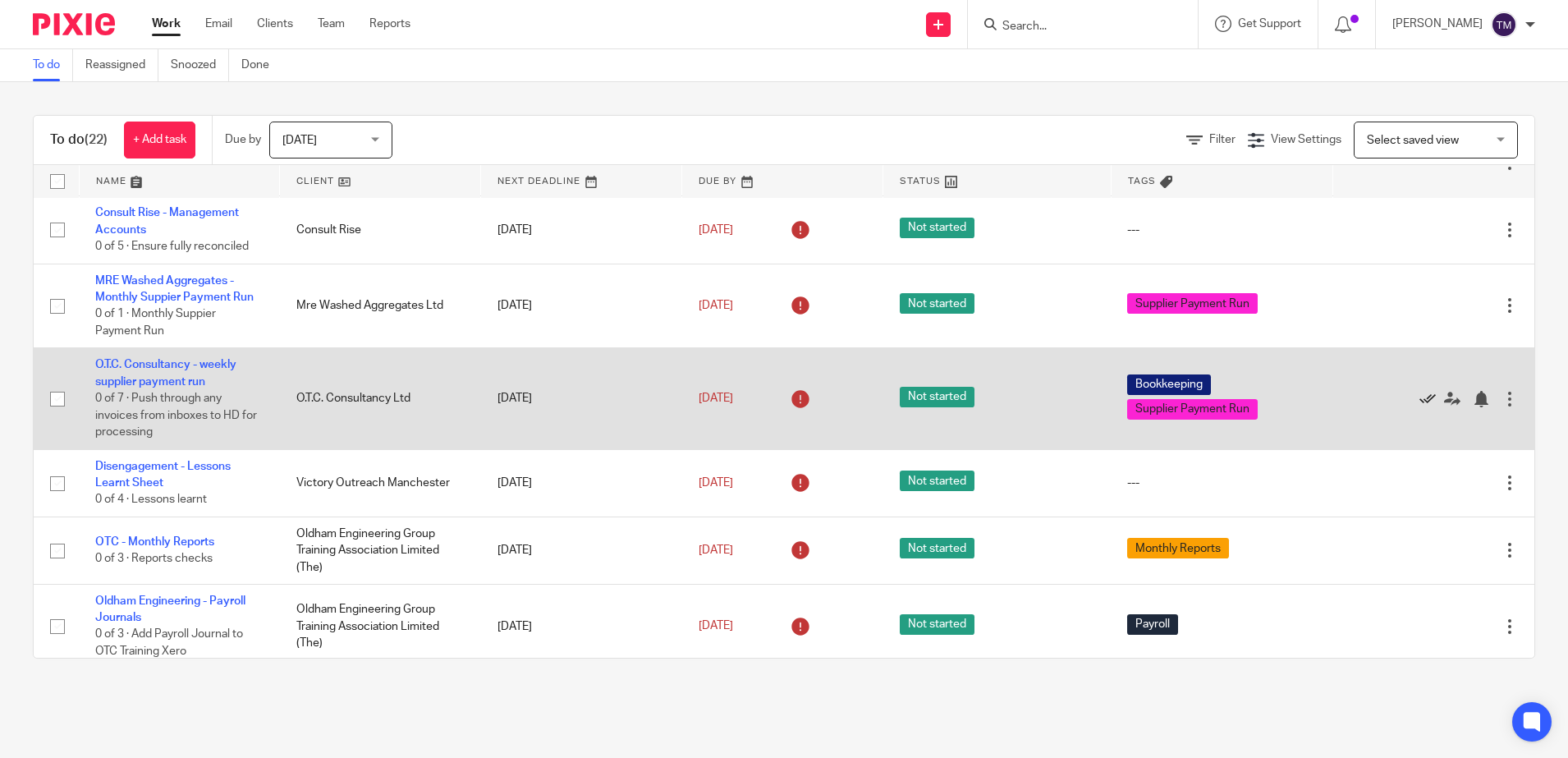
click at [1420, 408] on icon at bounding box center [1428, 399] width 16 height 16
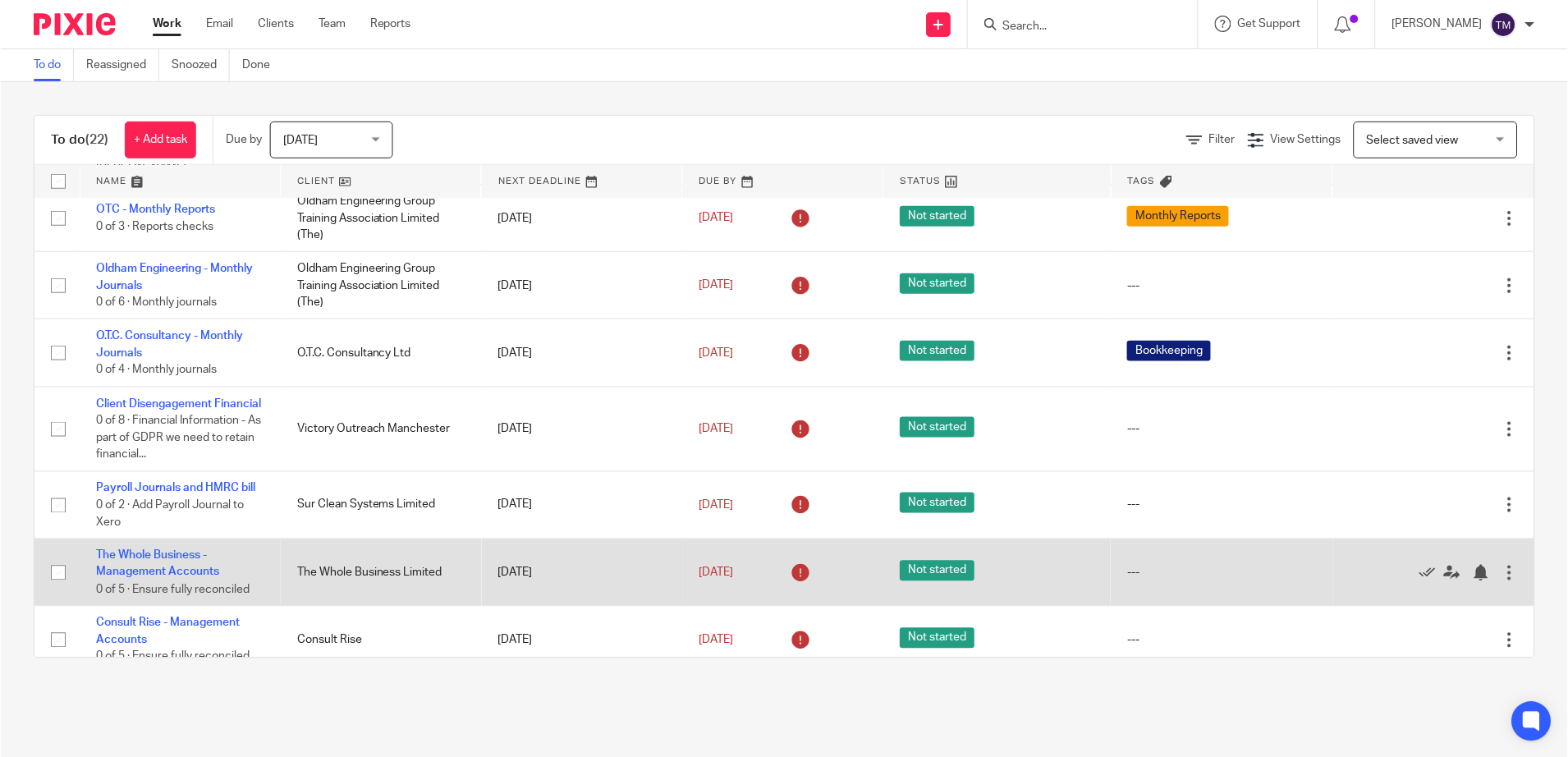
scroll to position [0, 0]
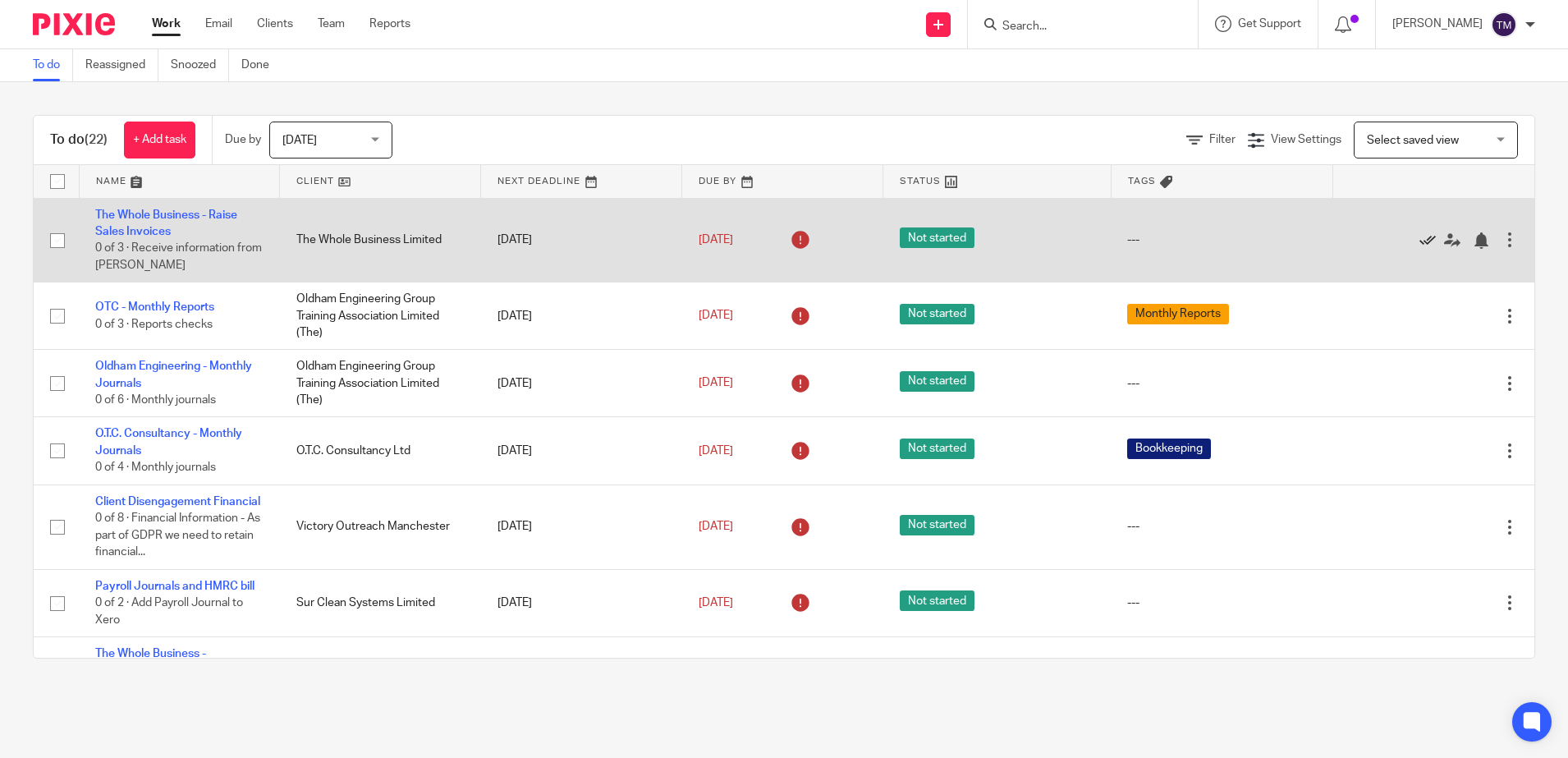
click at [1420, 241] on icon at bounding box center [1428, 240] width 16 height 16
